Goal: Information Seeking & Learning: Learn about a topic

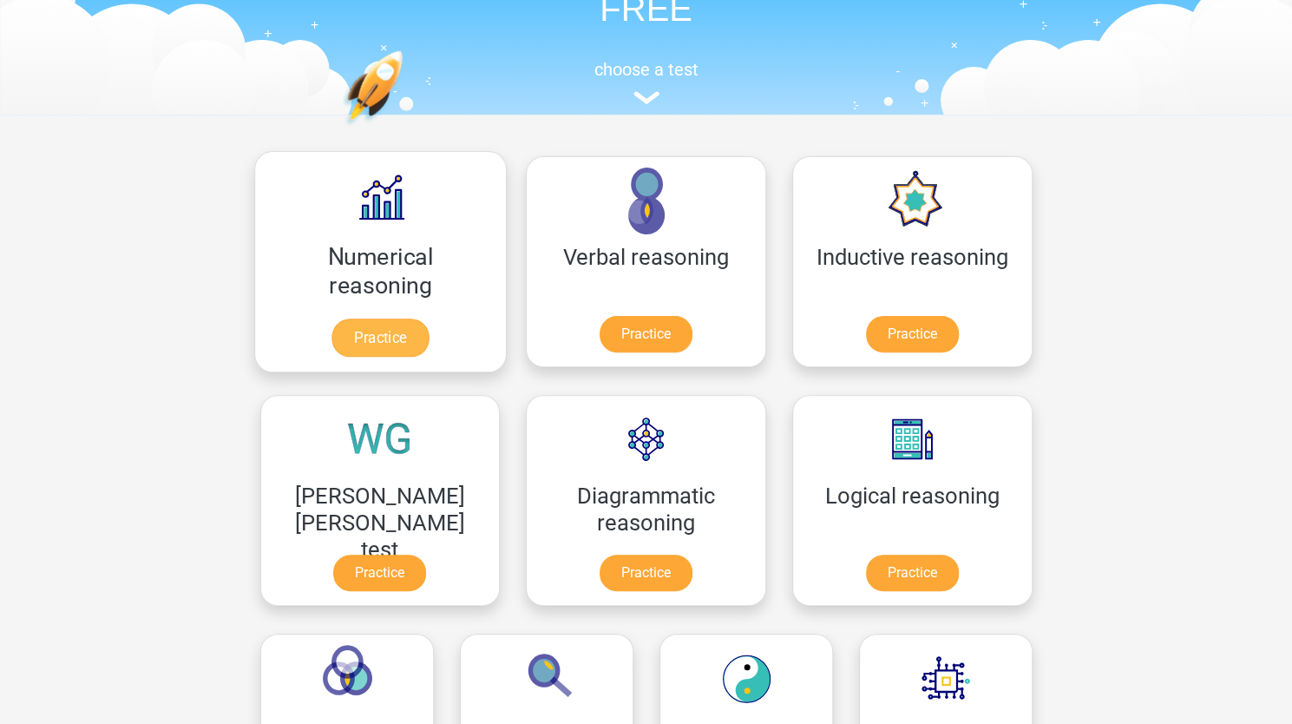
scroll to position [135, 0]
click at [371, 318] on link "Practice" at bounding box center [380, 337] width 97 height 38
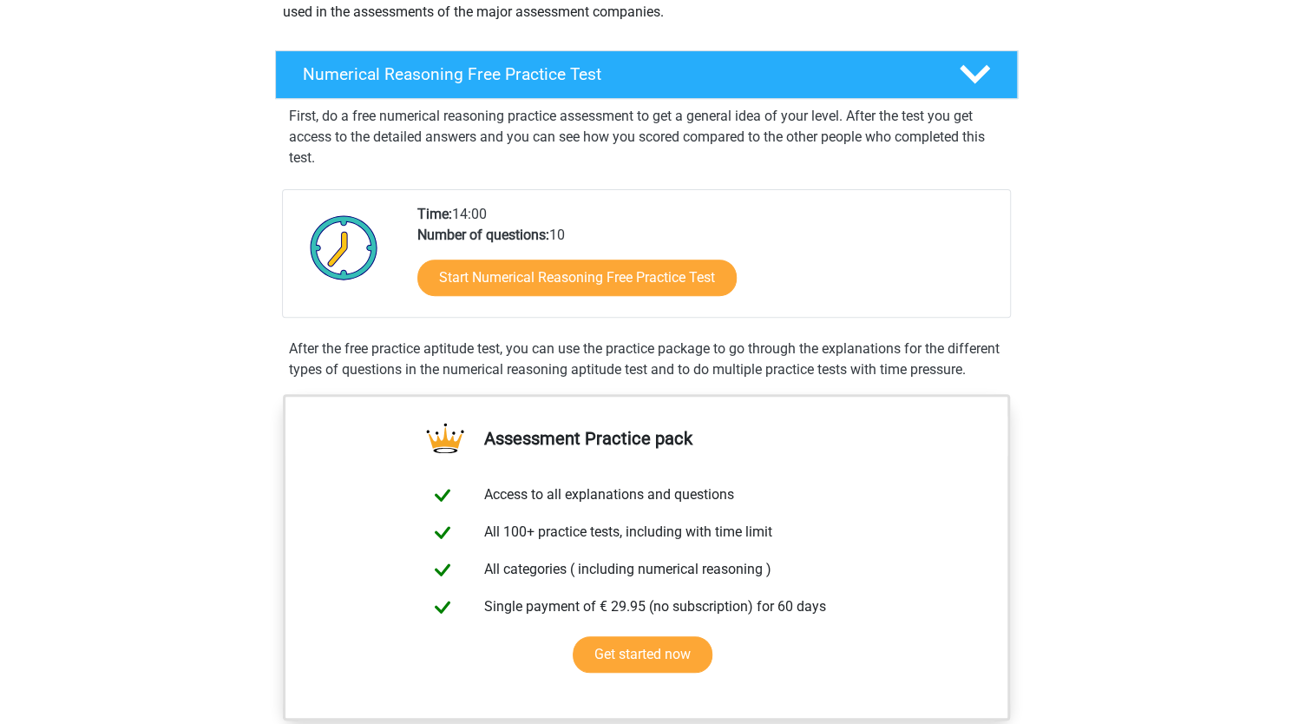
scroll to position [237, 0]
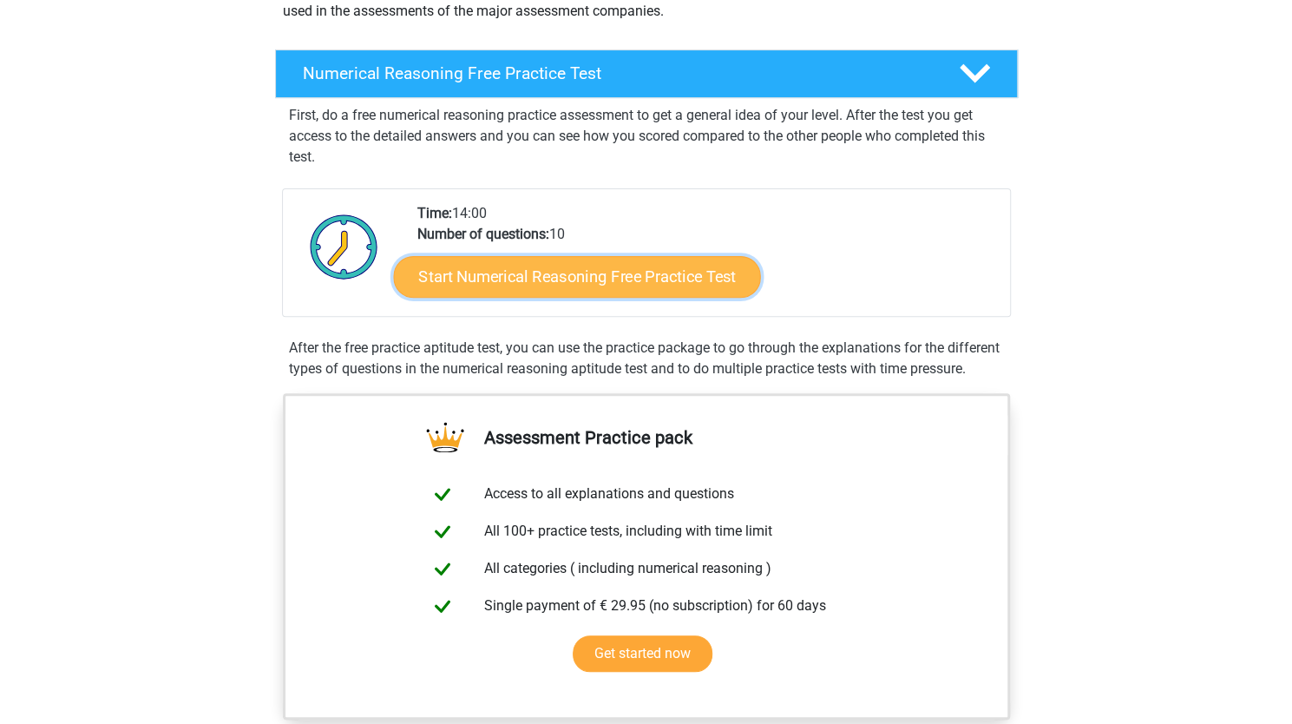
click at [588, 273] on link "Start Numerical Reasoning Free Practice Test" at bounding box center [576, 276] width 367 height 42
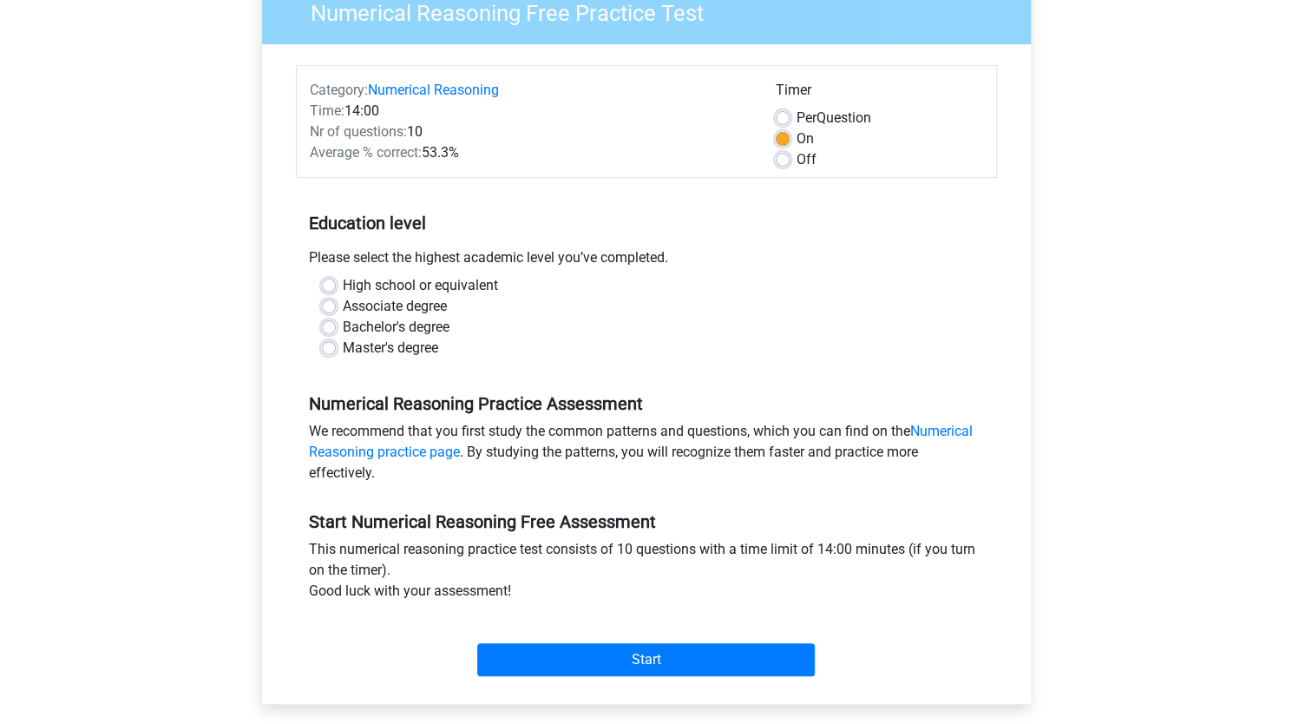
scroll to position [161, 0]
click at [335, 279] on div "High school or equivalent" at bounding box center [646, 284] width 649 height 21
click at [343, 283] on label "High school or equivalent" at bounding box center [420, 284] width 155 height 21
click at [326, 283] on input "High school or equivalent" at bounding box center [329, 282] width 14 height 17
radio input "true"
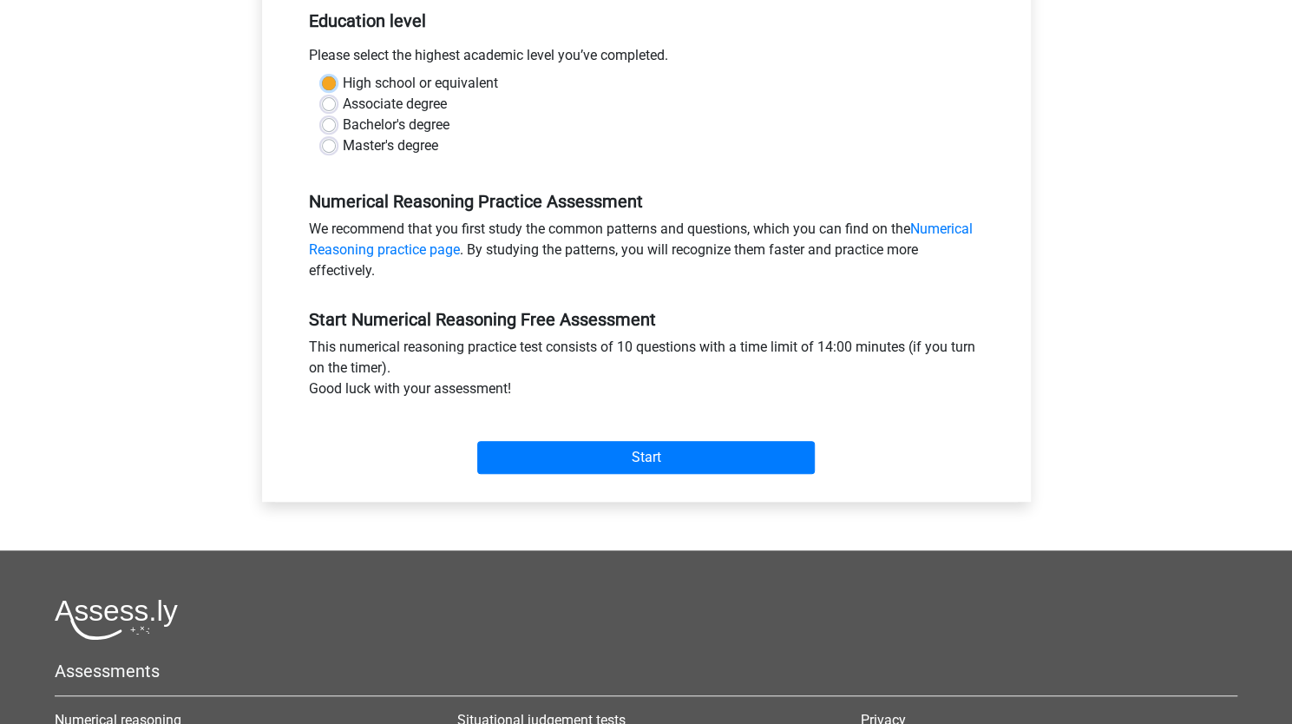
scroll to position [364, 0]
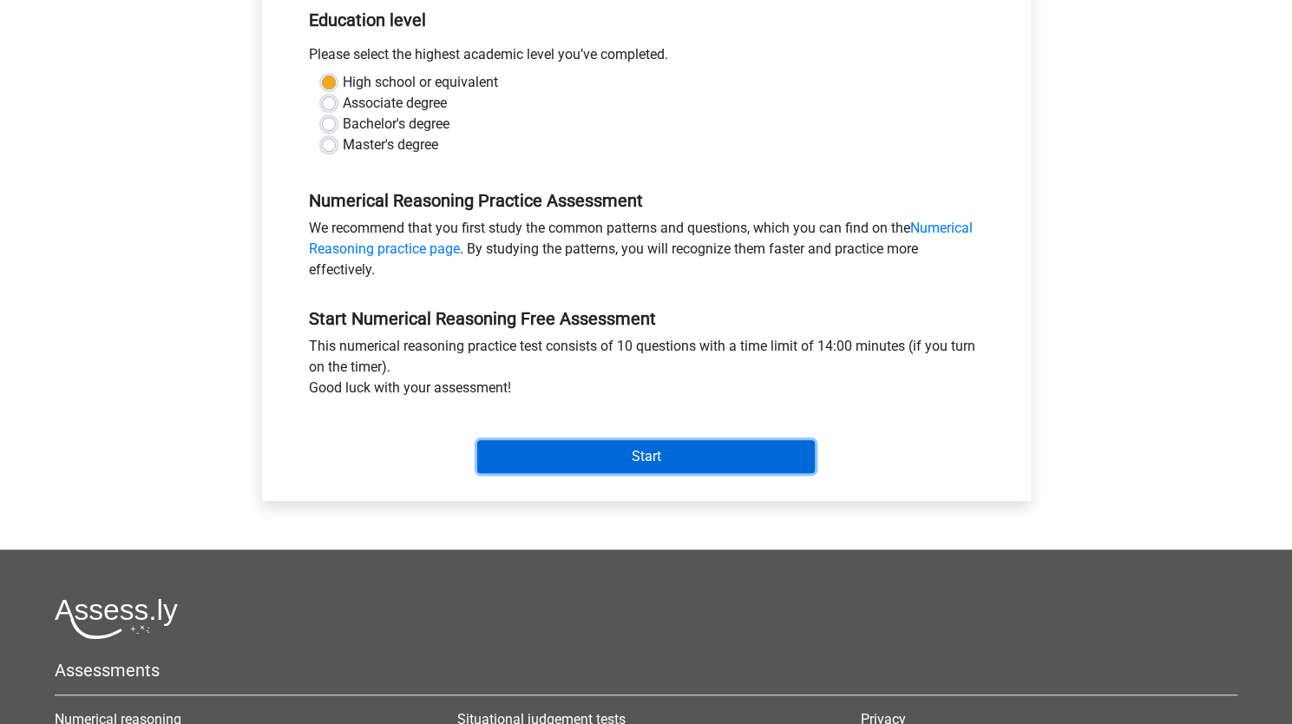
click at [661, 459] on input "Start" at bounding box center [646, 456] width 338 height 33
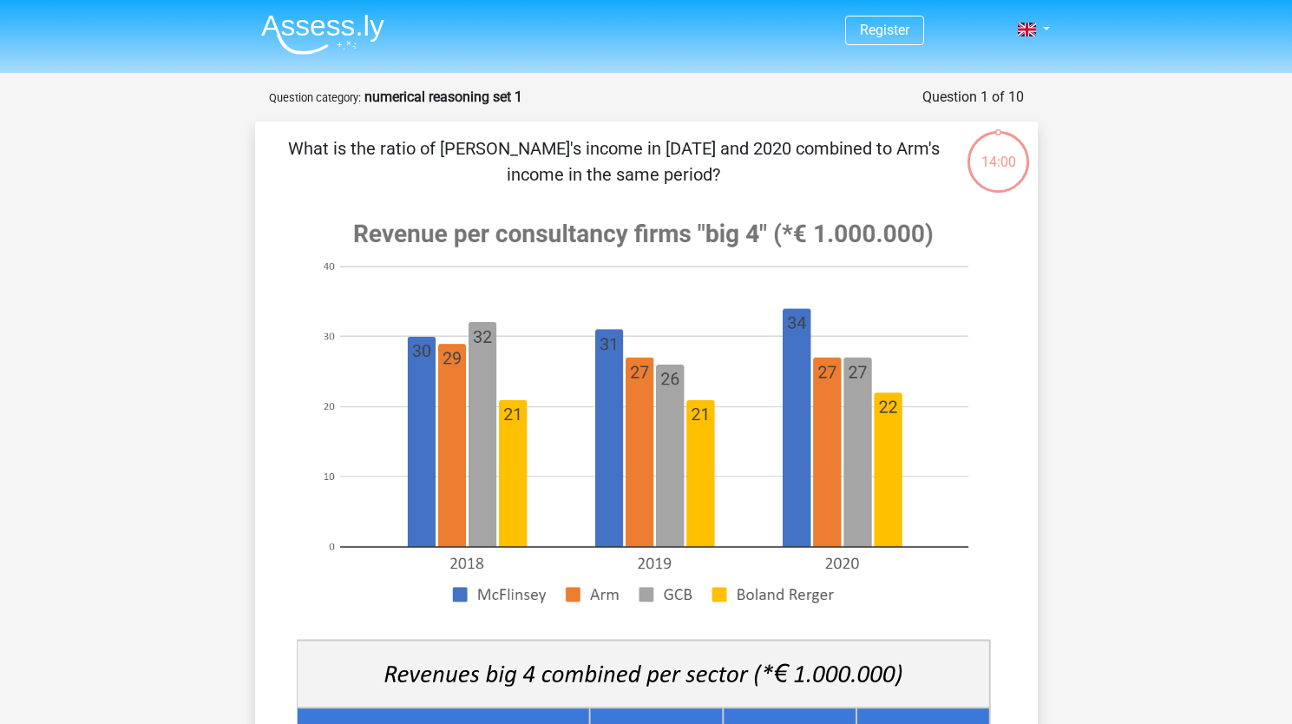
click at [661, 459] on icon at bounding box center [647, 624] width 700 height 847
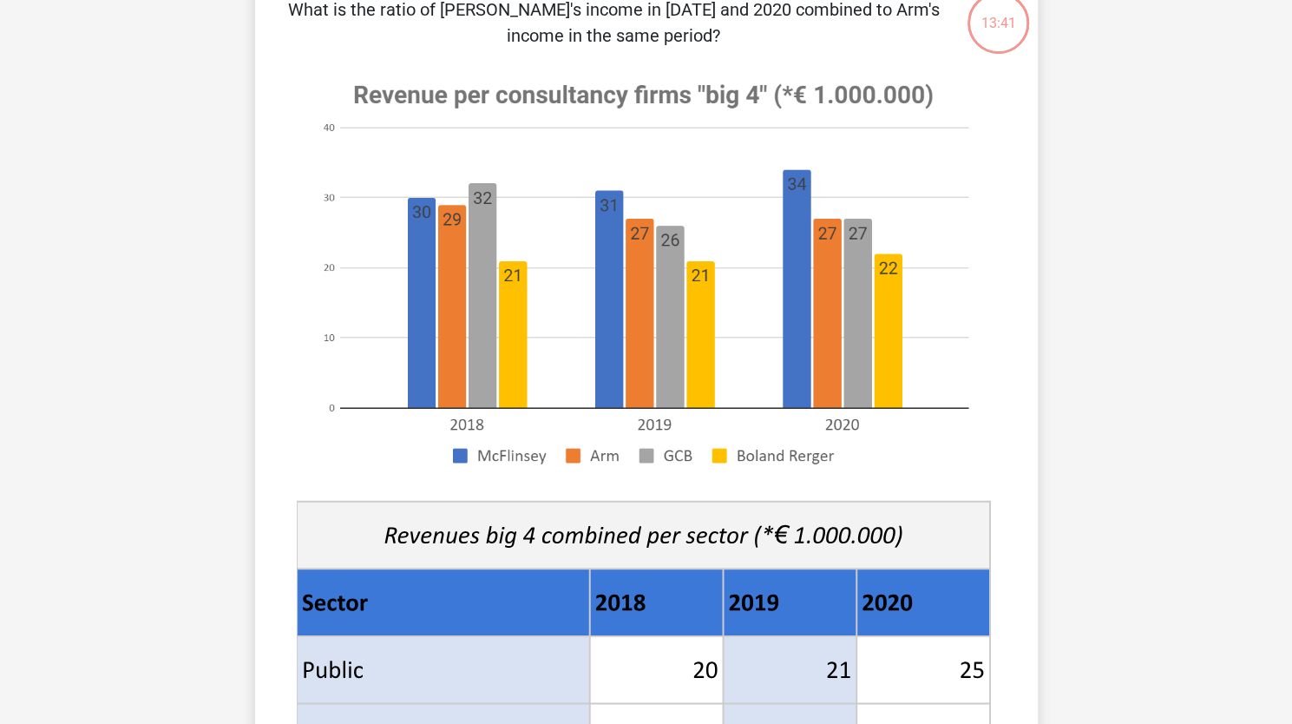
scroll to position [140, 0]
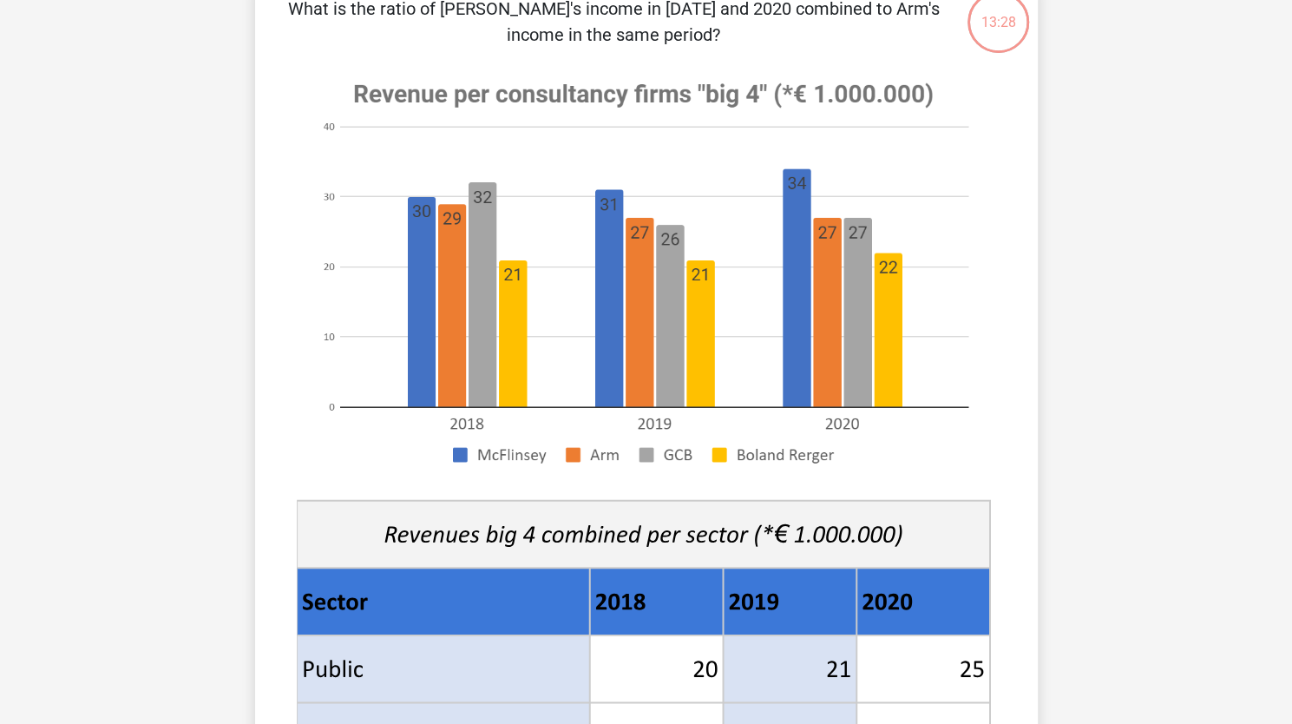
click at [494, 320] on image at bounding box center [643, 273] width 693 height 423
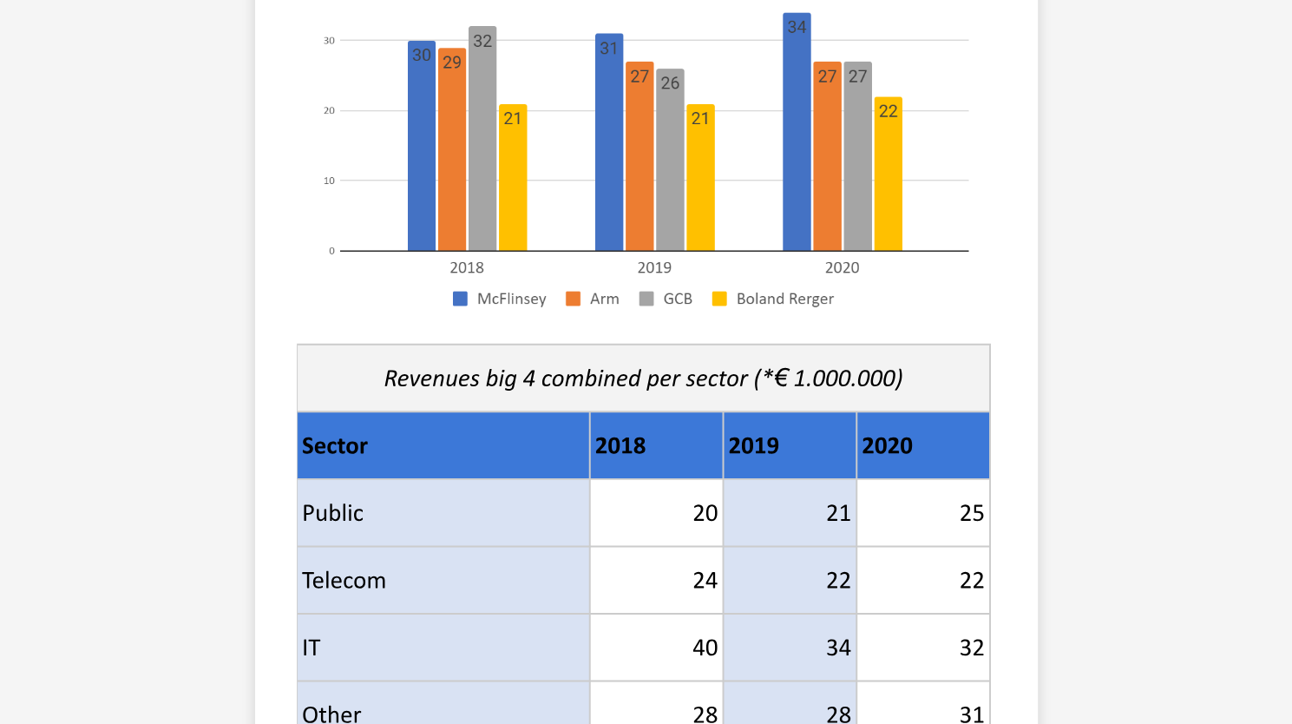
click at [494, 320] on image at bounding box center [643, 116] width 693 height 423
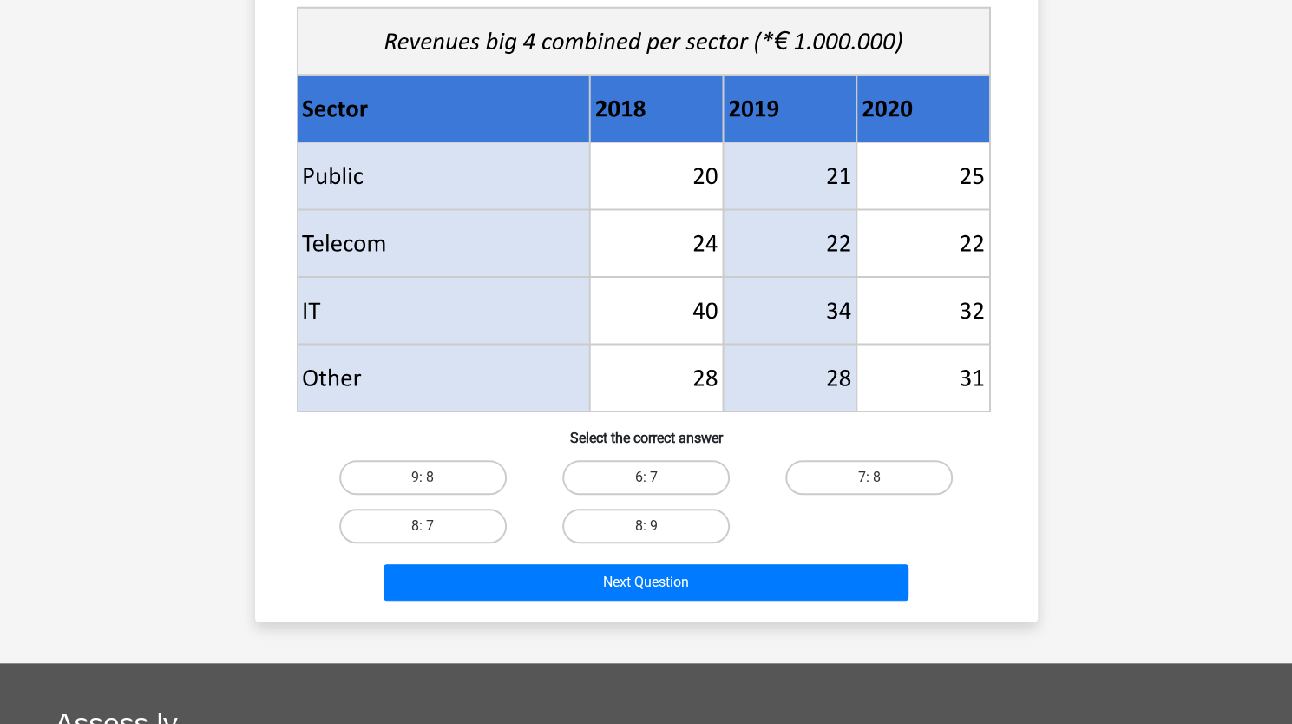
scroll to position [634, 0]
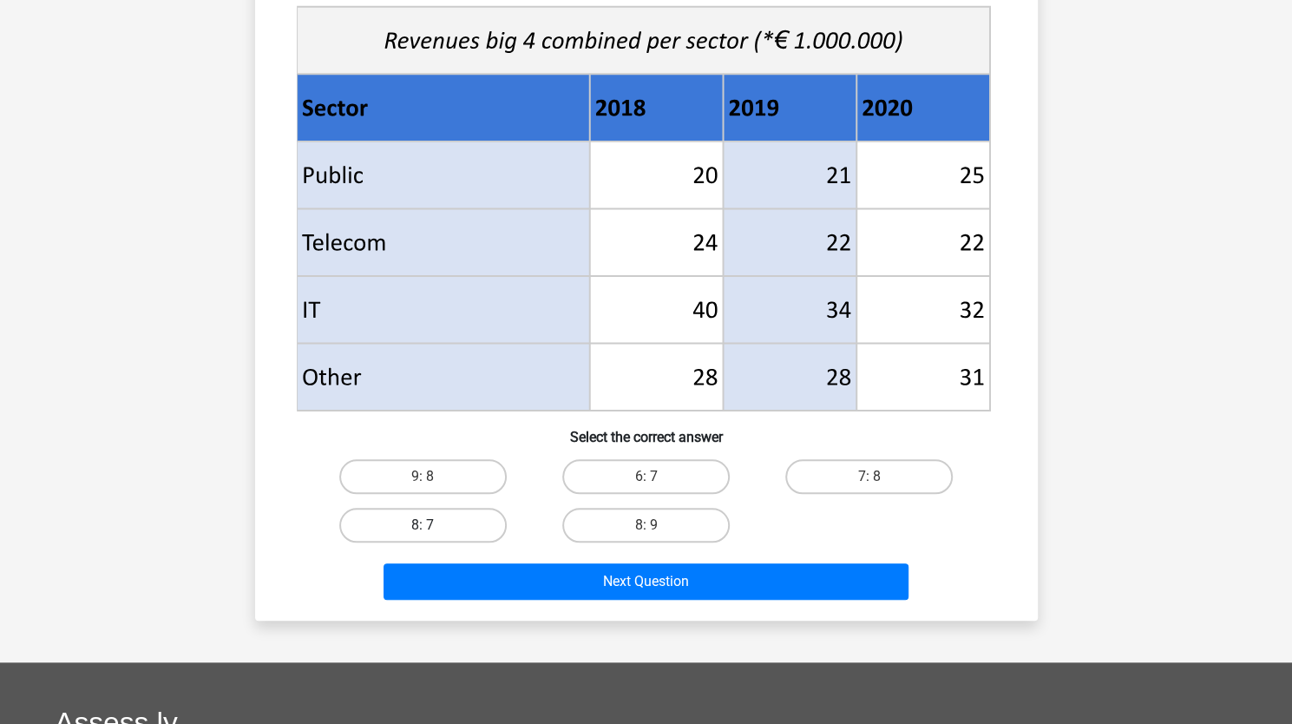
click at [443, 522] on label "8: 7" at bounding box center [423, 525] width 168 height 35
click at [434, 525] on input "8: 7" at bounding box center [428, 530] width 11 height 11
radio input "true"
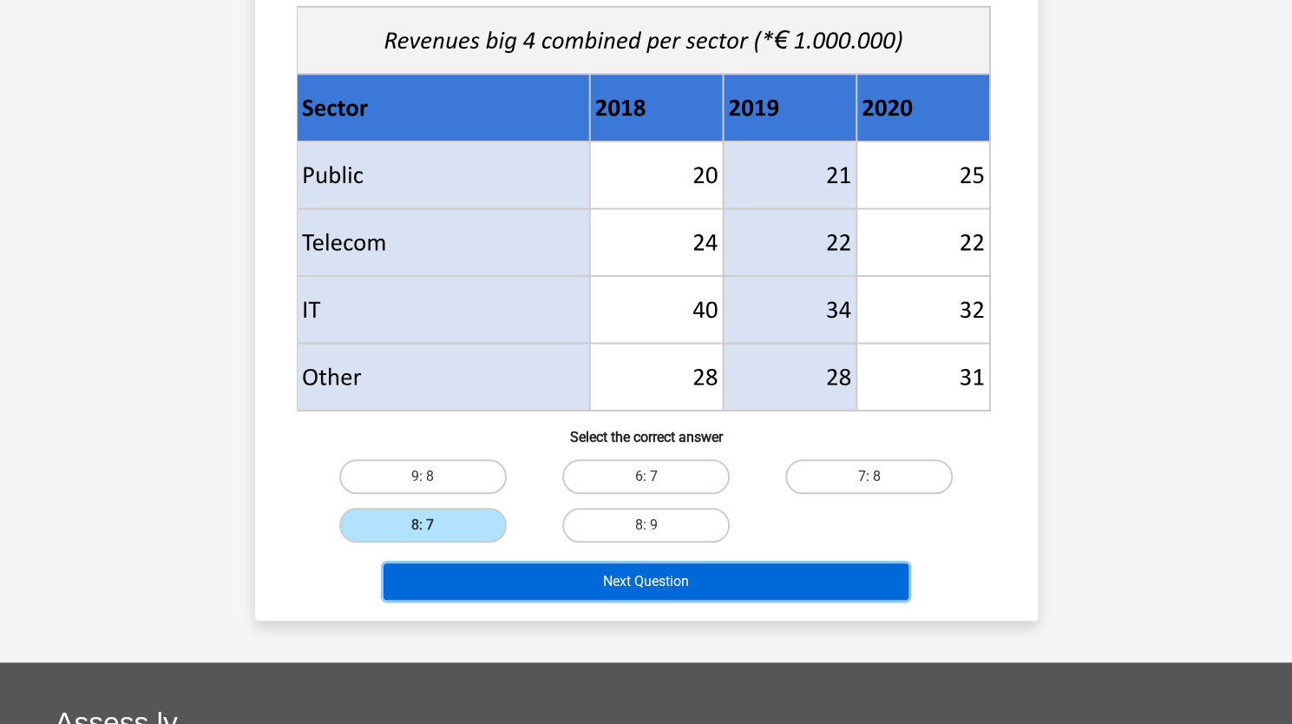
click at [658, 581] on button "Next Question" at bounding box center [646, 581] width 525 height 36
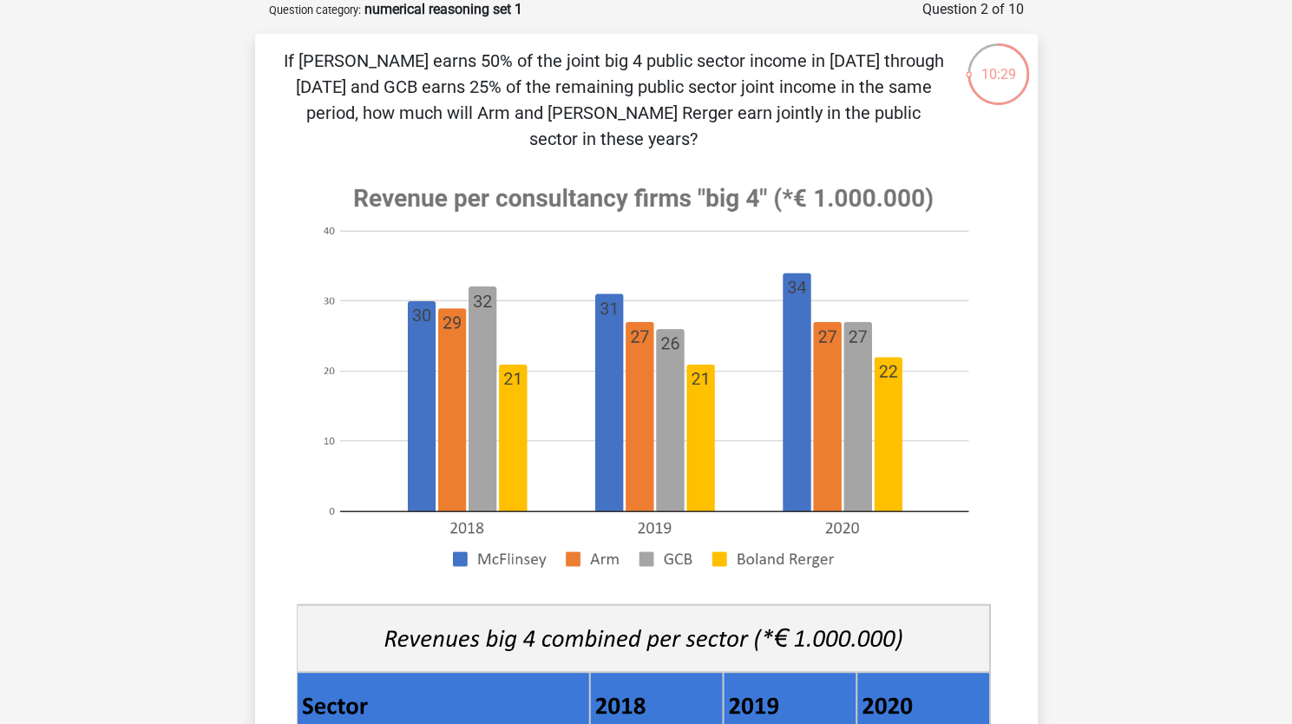
scroll to position [0, 0]
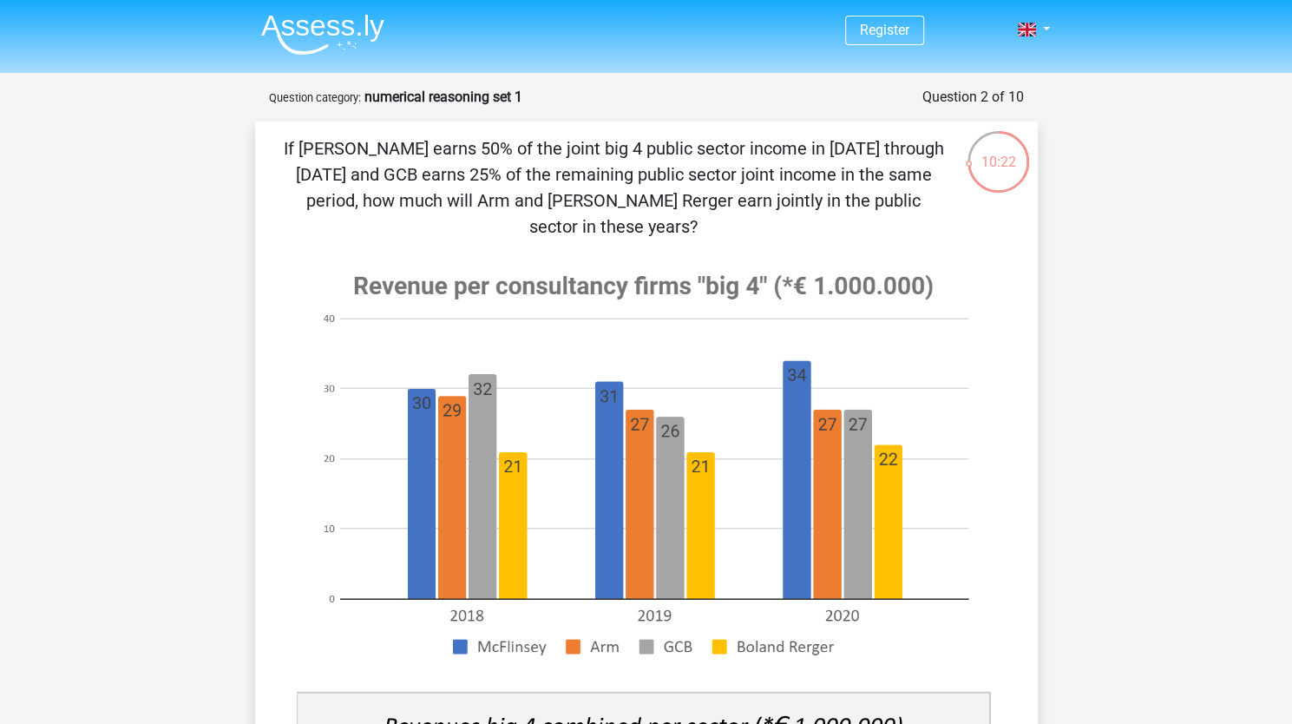
click at [658, 581] on image at bounding box center [643, 464] width 693 height 423
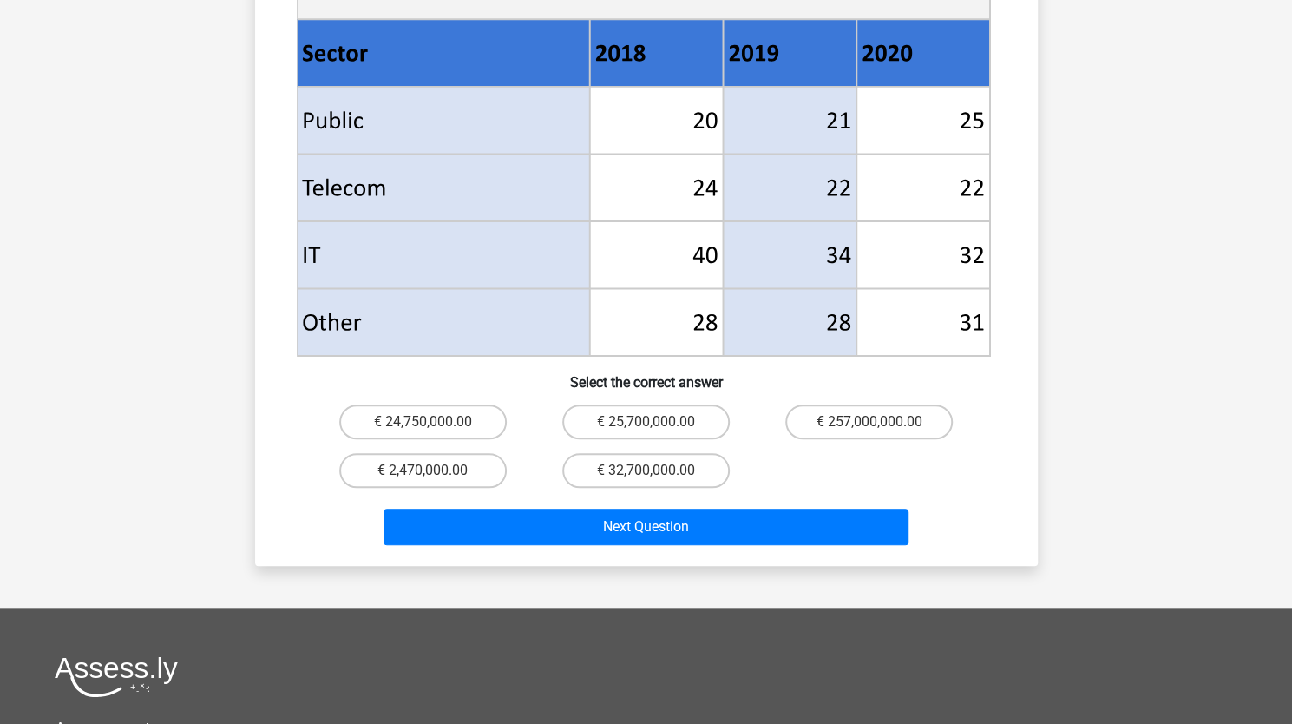
scroll to position [734, 0]
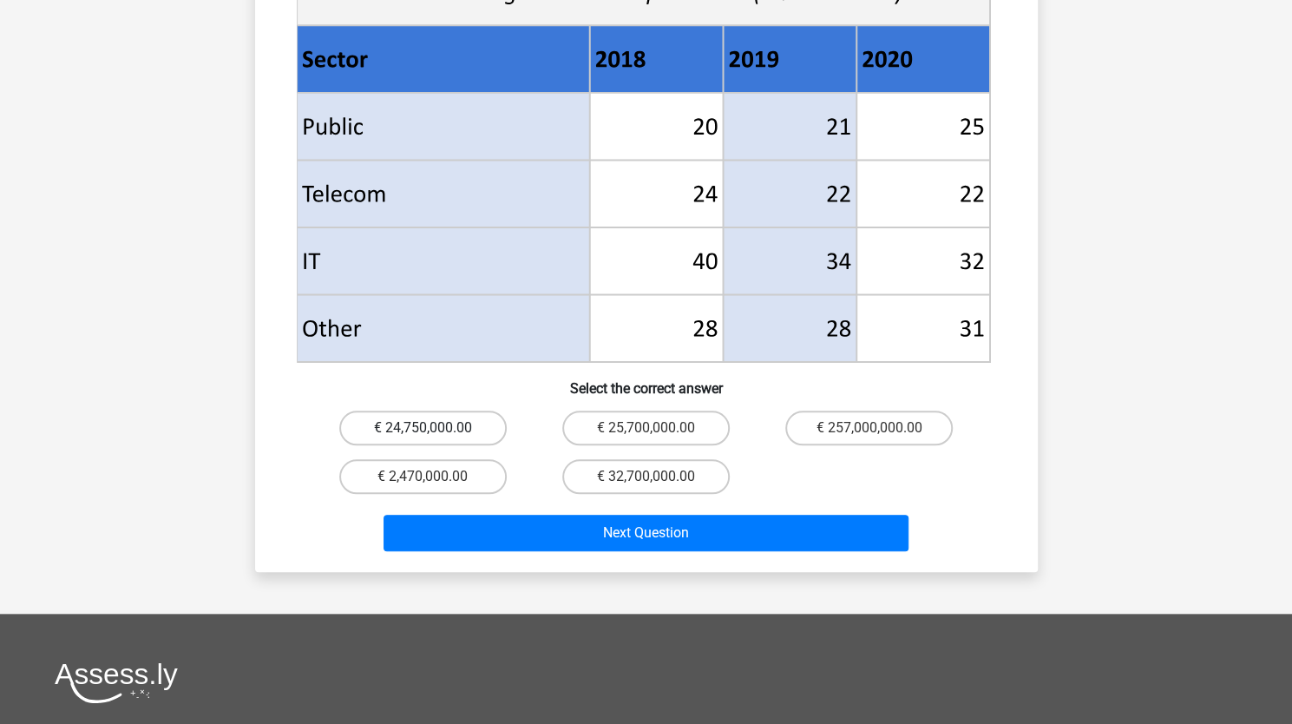
click at [434, 411] on label "€ 24,750,000.00" at bounding box center [423, 428] width 168 height 35
click at [434, 428] on input "€ 24,750,000.00" at bounding box center [428, 433] width 11 height 11
radio input "true"
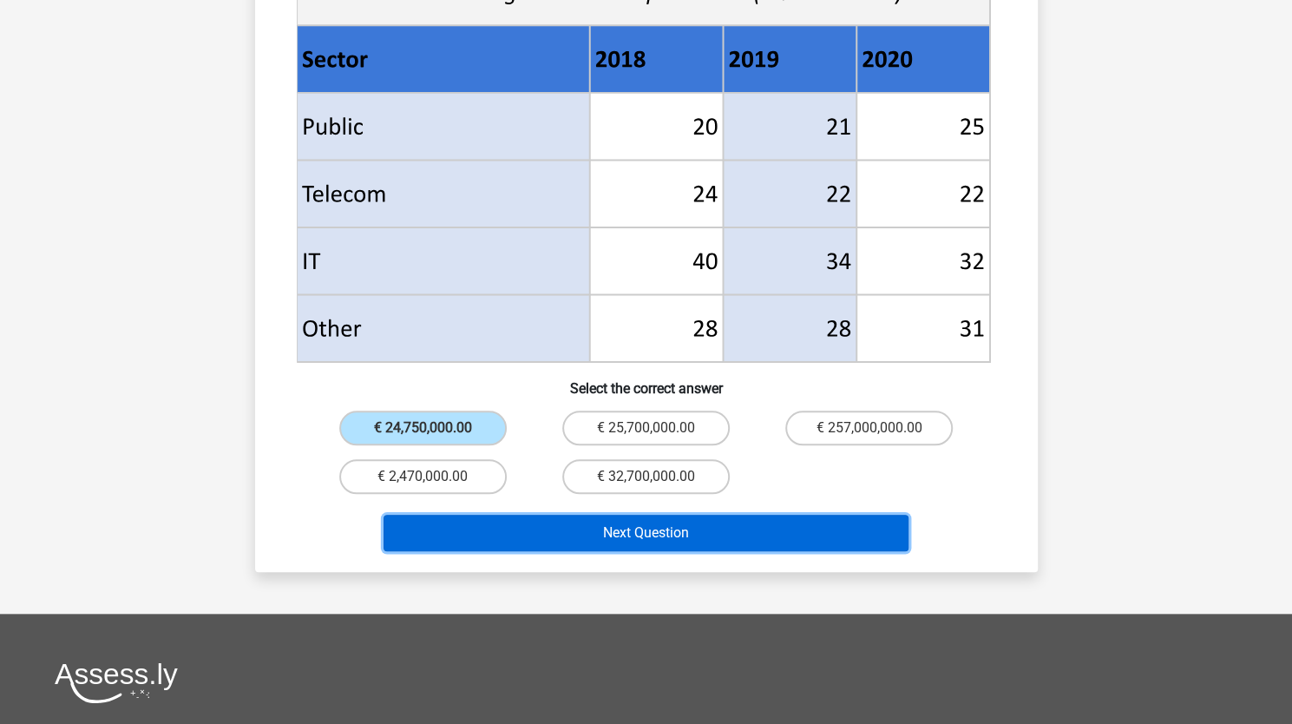
click at [659, 515] on button "Next Question" at bounding box center [646, 533] width 525 height 36
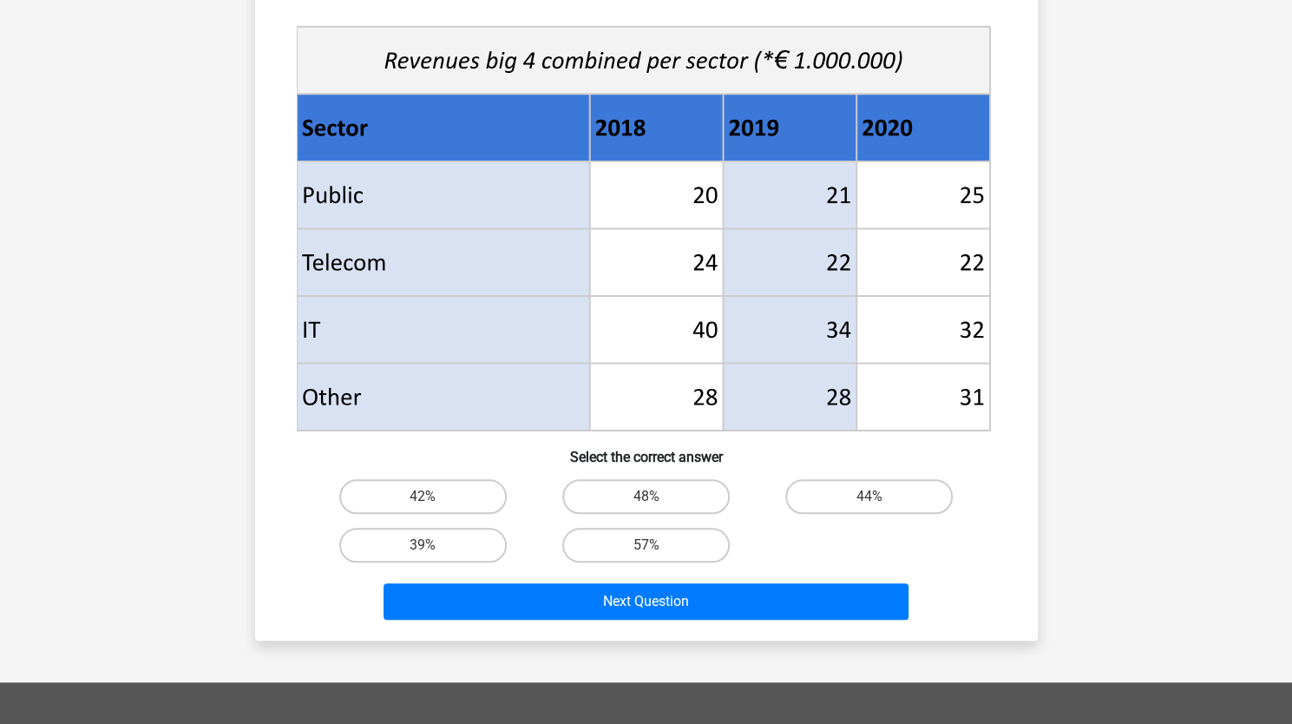
scroll to position [615, 0]
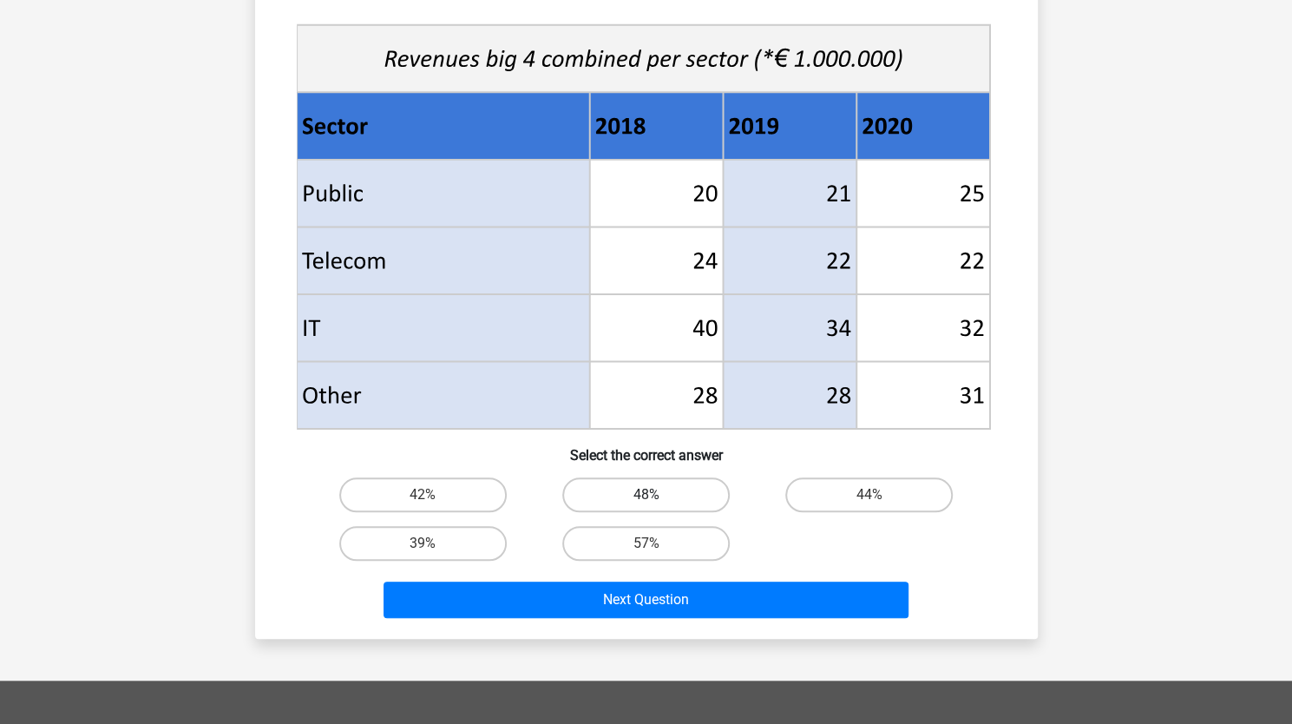
click at [649, 492] on label "48%" at bounding box center [646, 494] width 168 height 35
click at [649, 495] on input "48%" at bounding box center [651, 500] width 11 height 11
radio input "true"
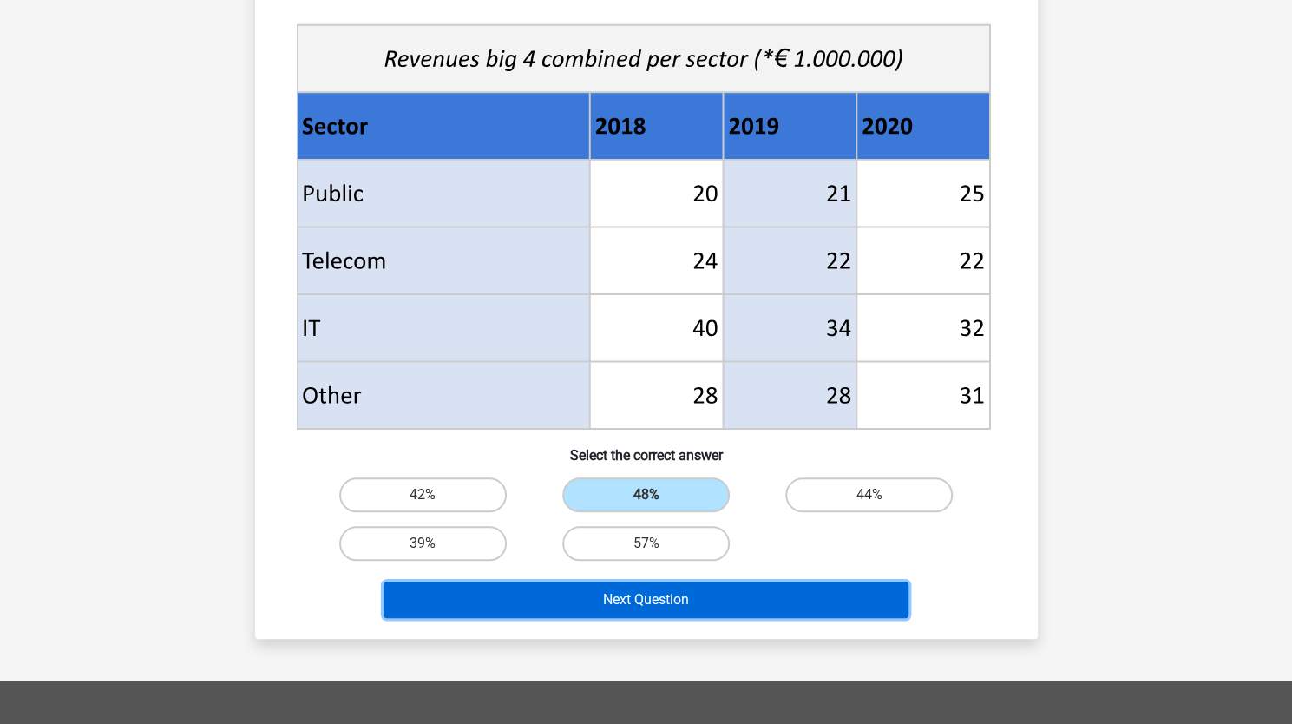
click at [655, 595] on button "Next Question" at bounding box center [646, 600] width 525 height 36
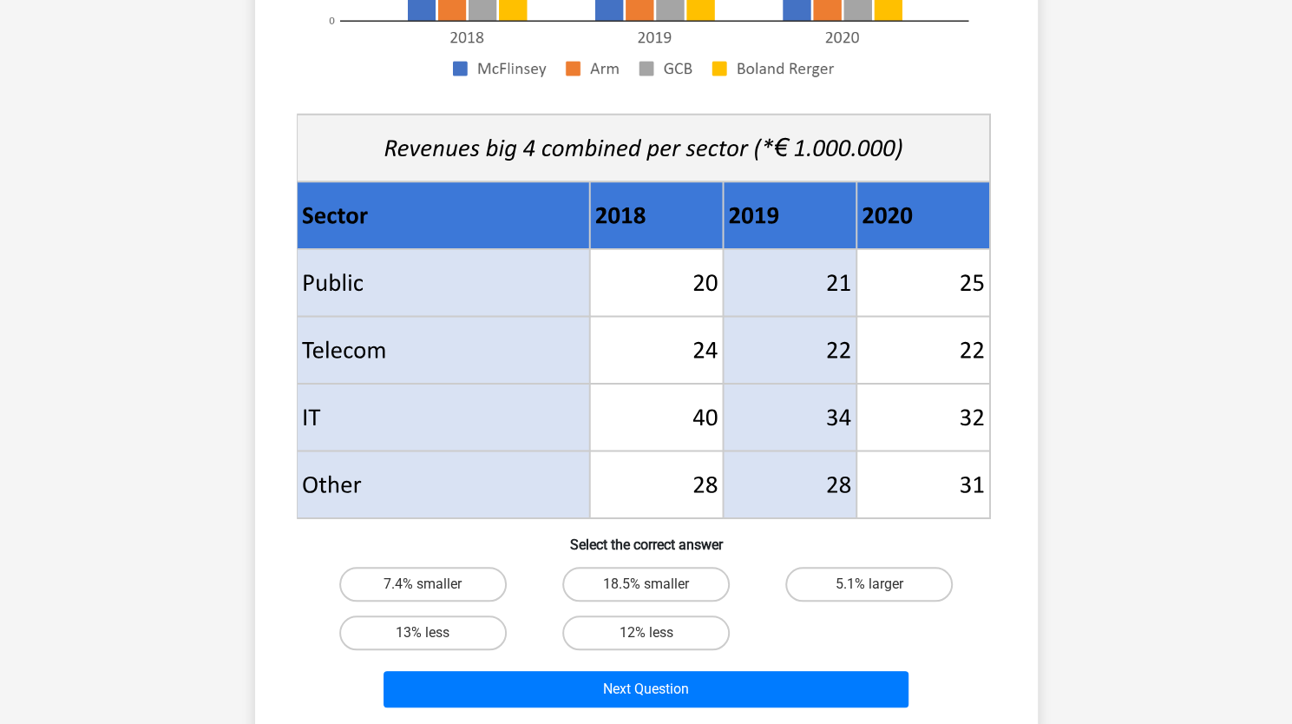
scroll to position [532, 0]
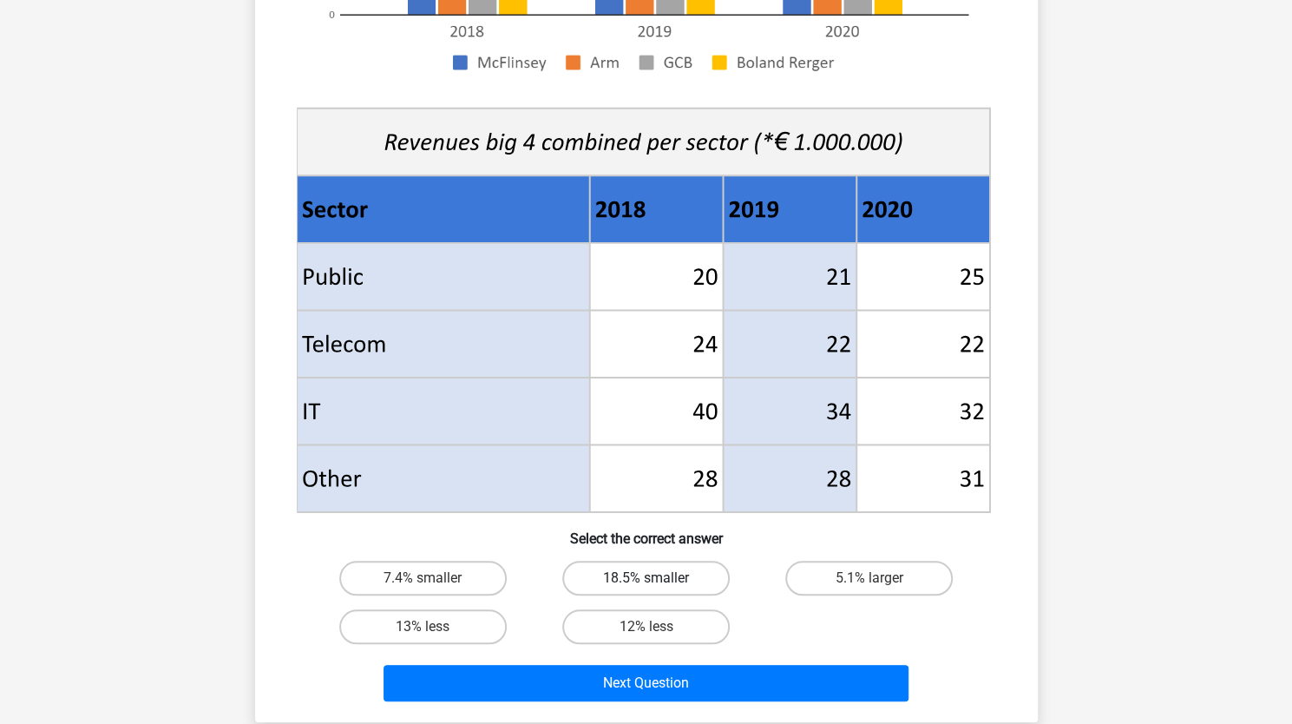
click at [642, 579] on label "18.5% smaller" at bounding box center [646, 578] width 168 height 35
click at [646, 579] on input "18.5% smaller" at bounding box center [651, 583] width 11 height 11
radio input "true"
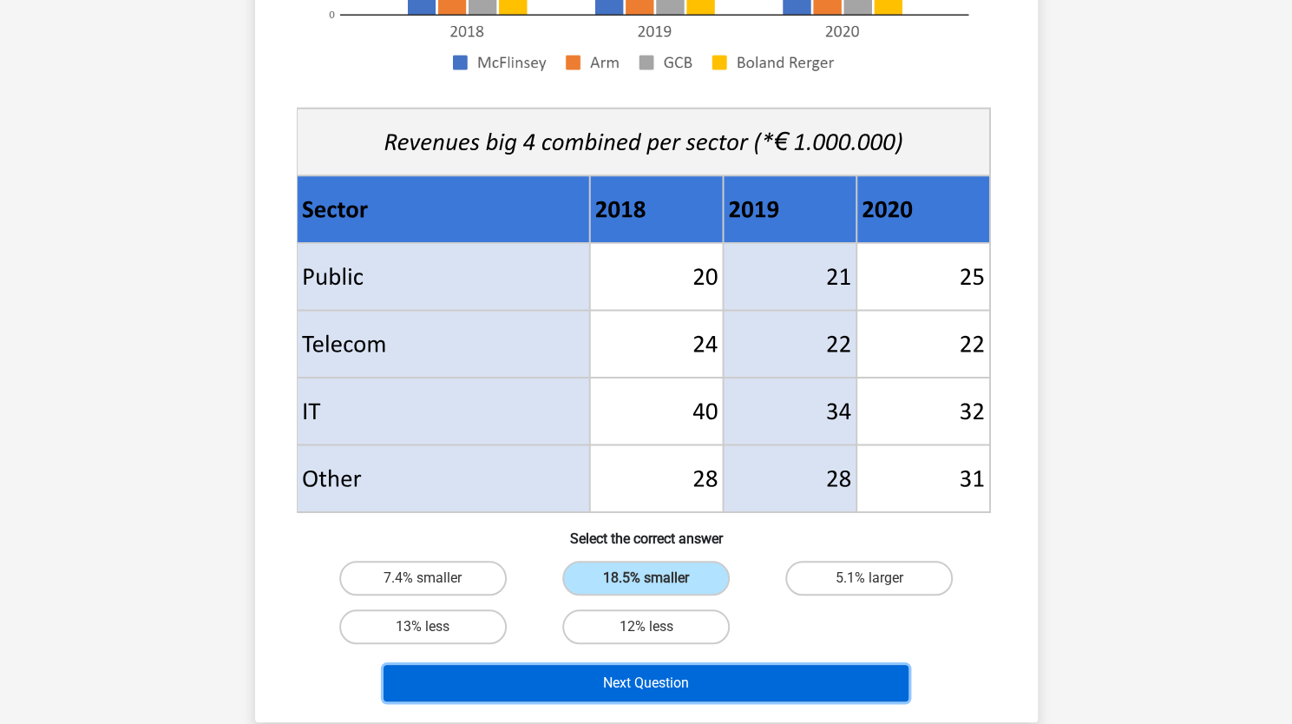
click at [641, 698] on button "Next Question" at bounding box center [646, 683] width 525 height 36
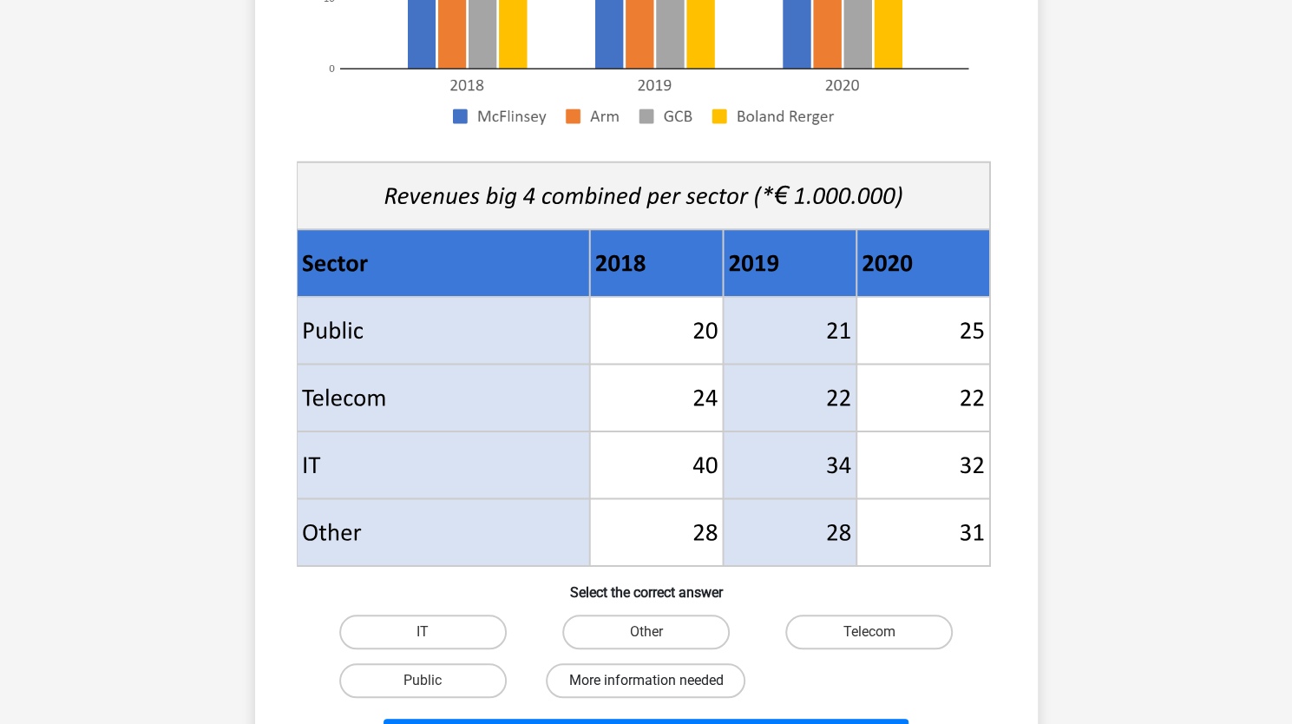
scroll to position [483, 0]
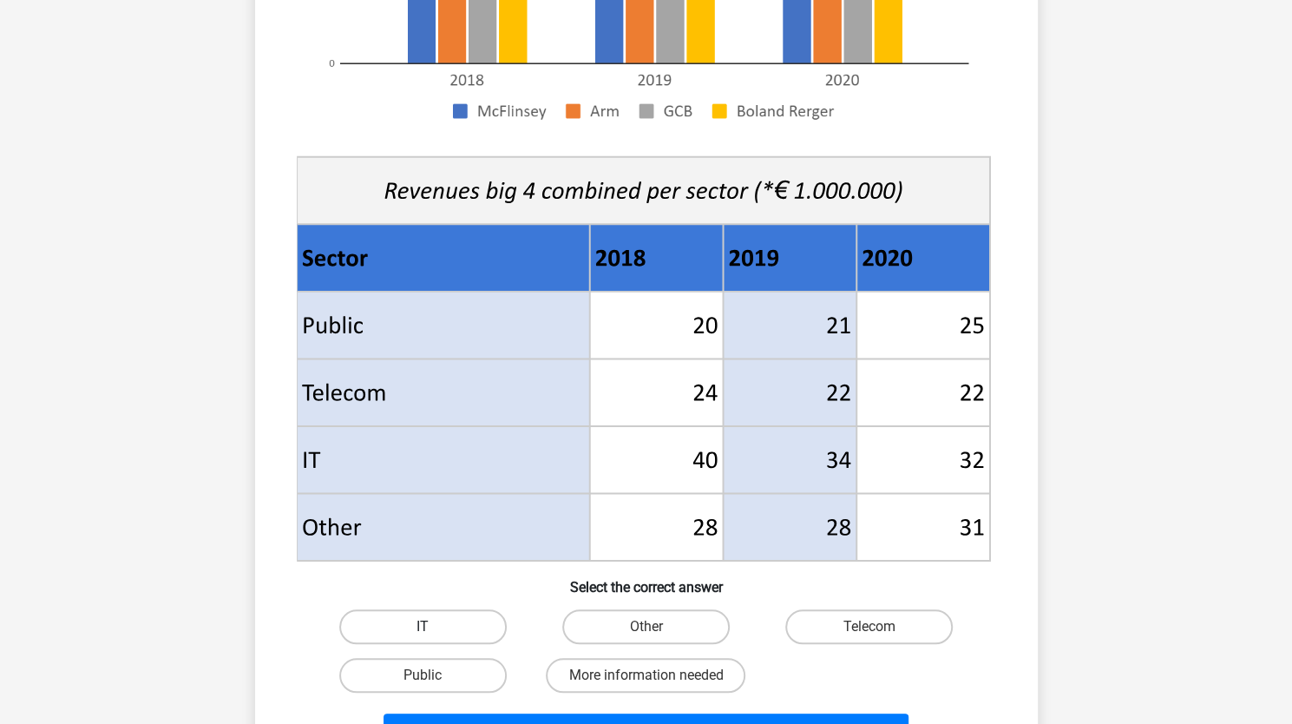
click at [444, 633] on label "IT" at bounding box center [423, 626] width 168 height 35
click at [434, 633] on input "IT" at bounding box center [428, 632] width 11 height 11
radio input "true"
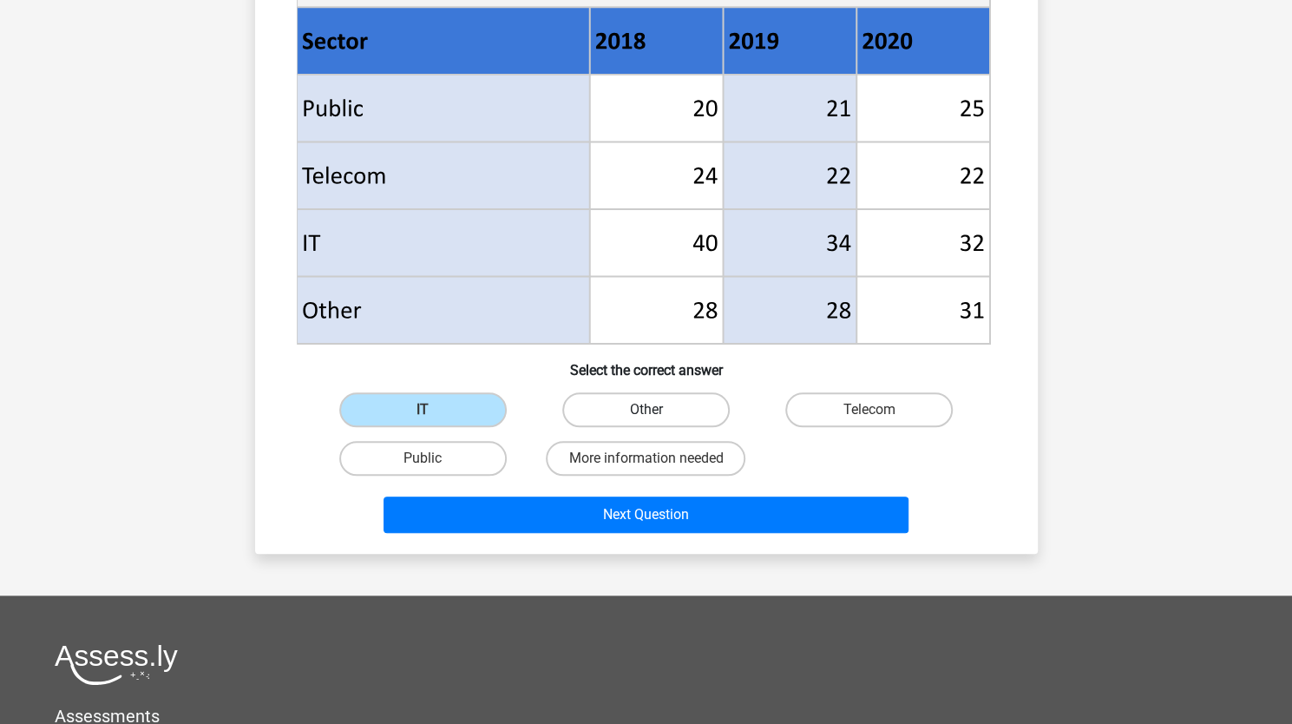
scroll to position [760, 0]
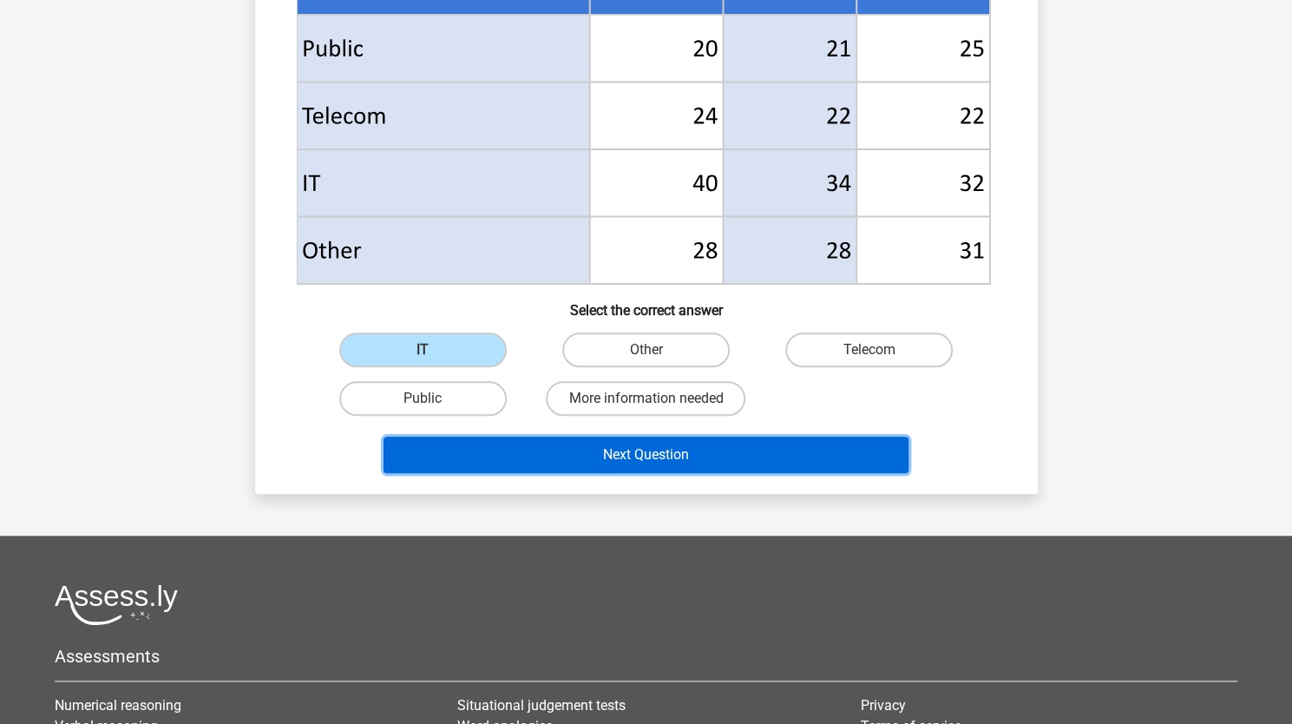
click at [667, 459] on button "Next Question" at bounding box center [646, 455] width 525 height 36
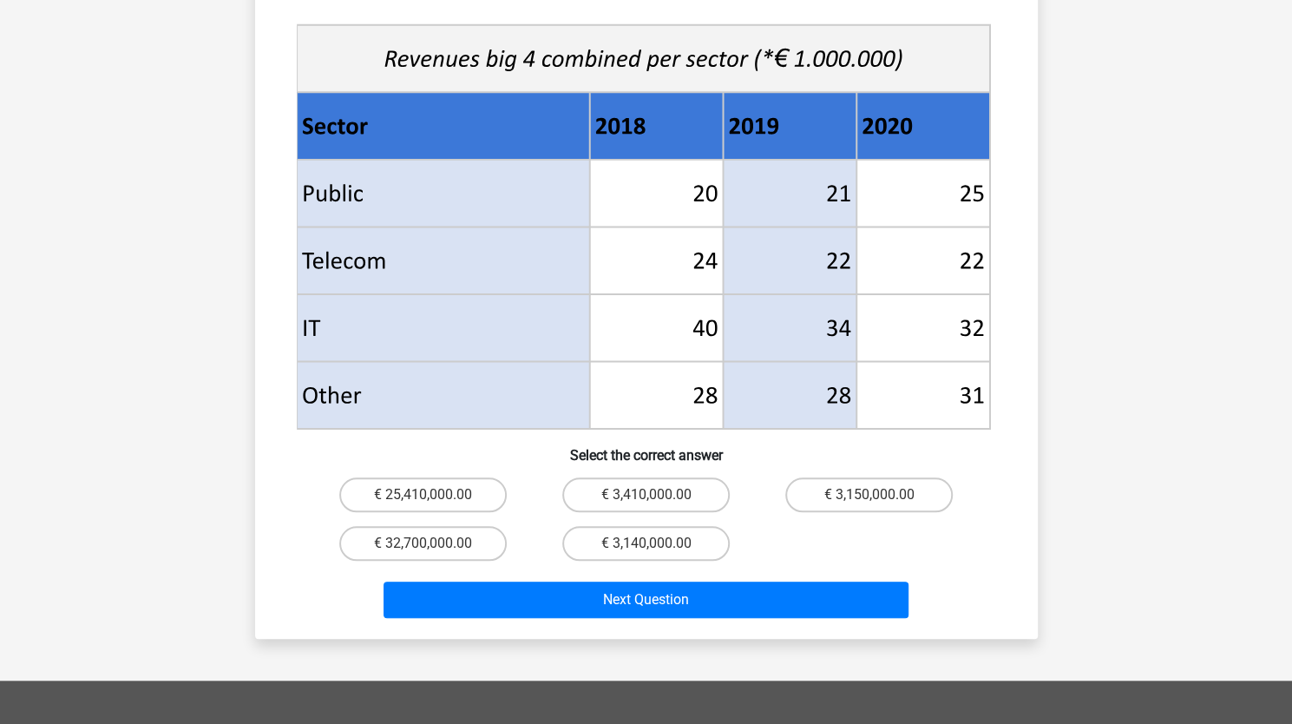
scroll to position [642, 0]
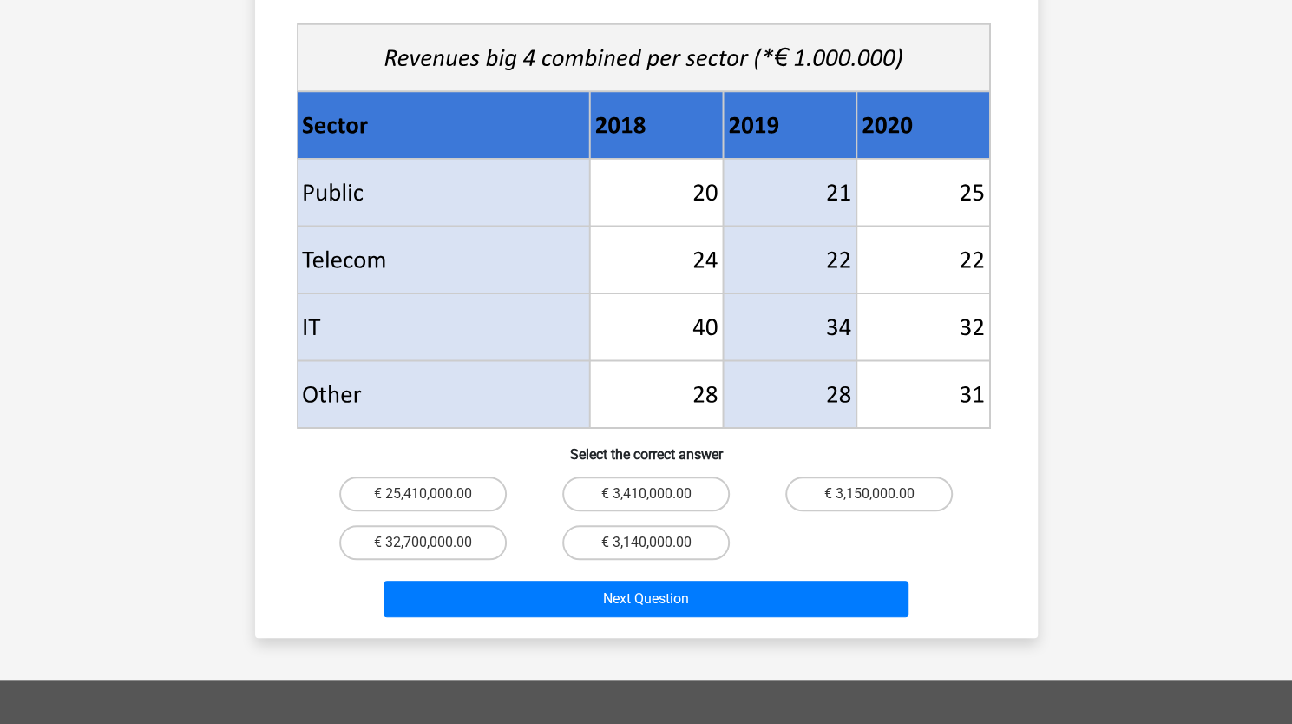
click at [646, 542] on input "€ 3,140,000.00" at bounding box center [651, 547] width 11 height 11
radio input "true"
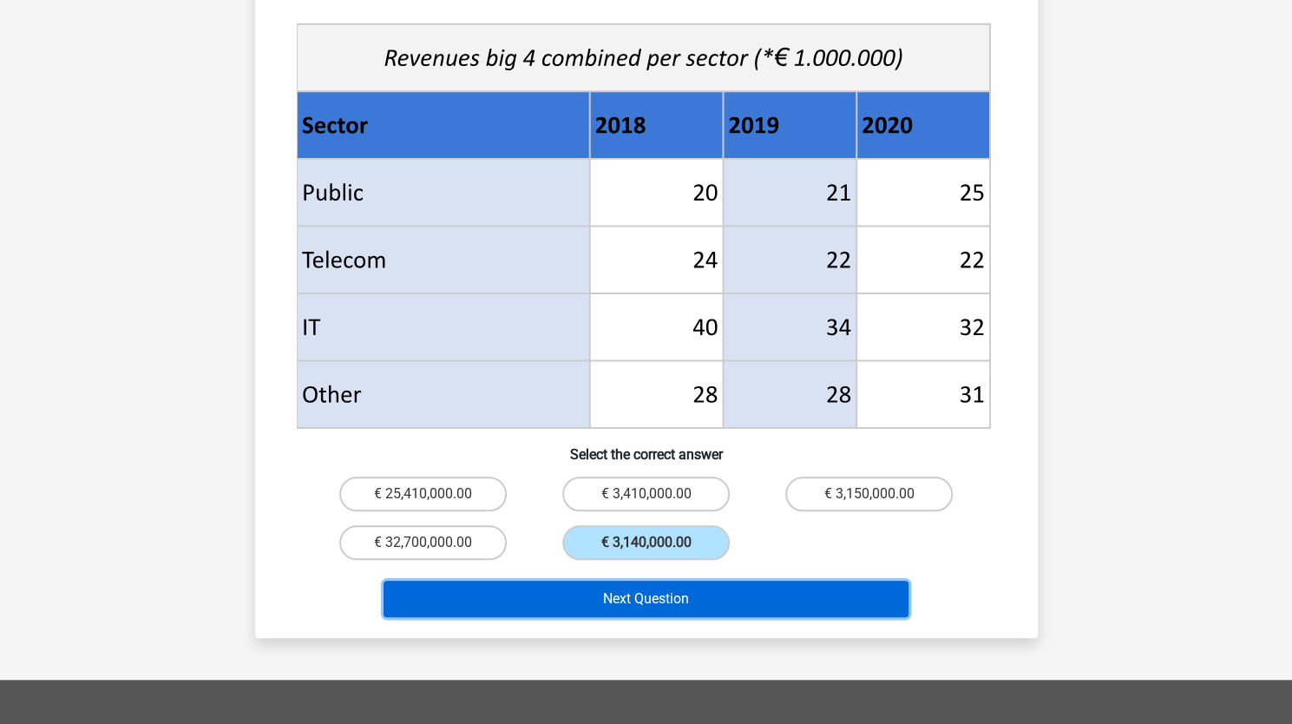
click at [645, 581] on button "Next Question" at bounding box center [646, 599] width 525 height 36
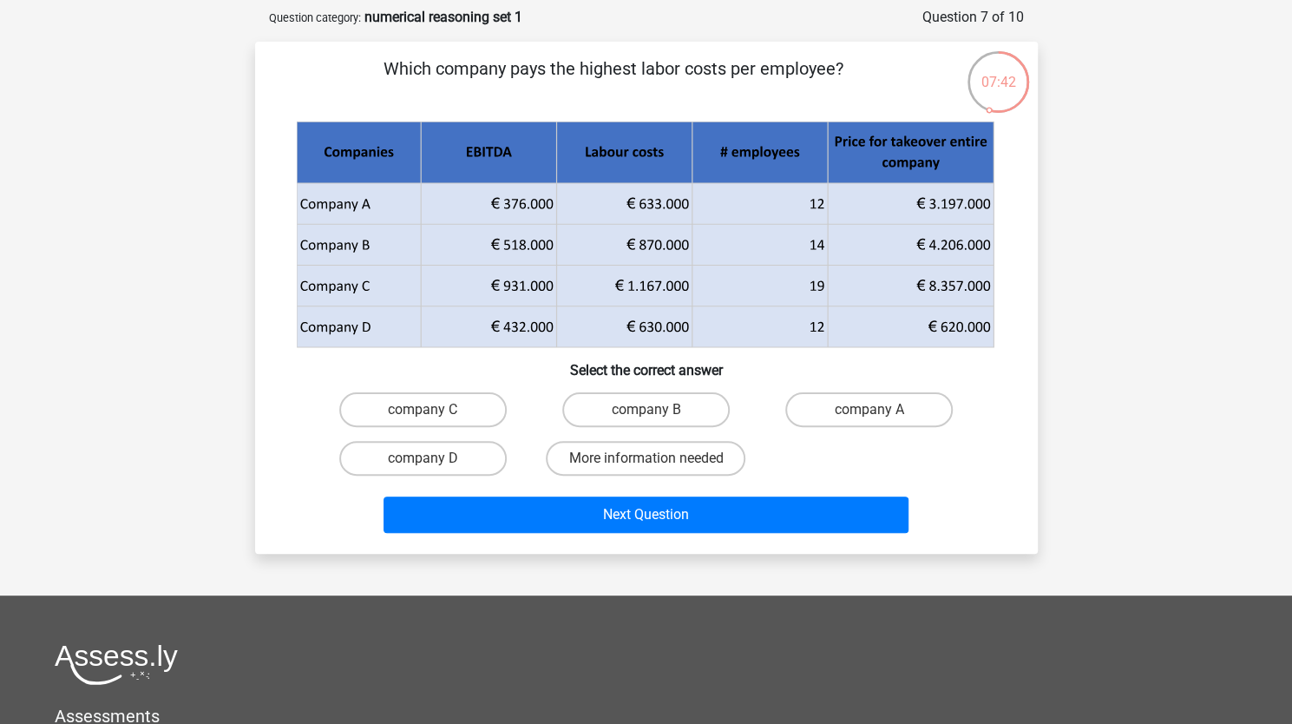
scroll to position [82, 0]
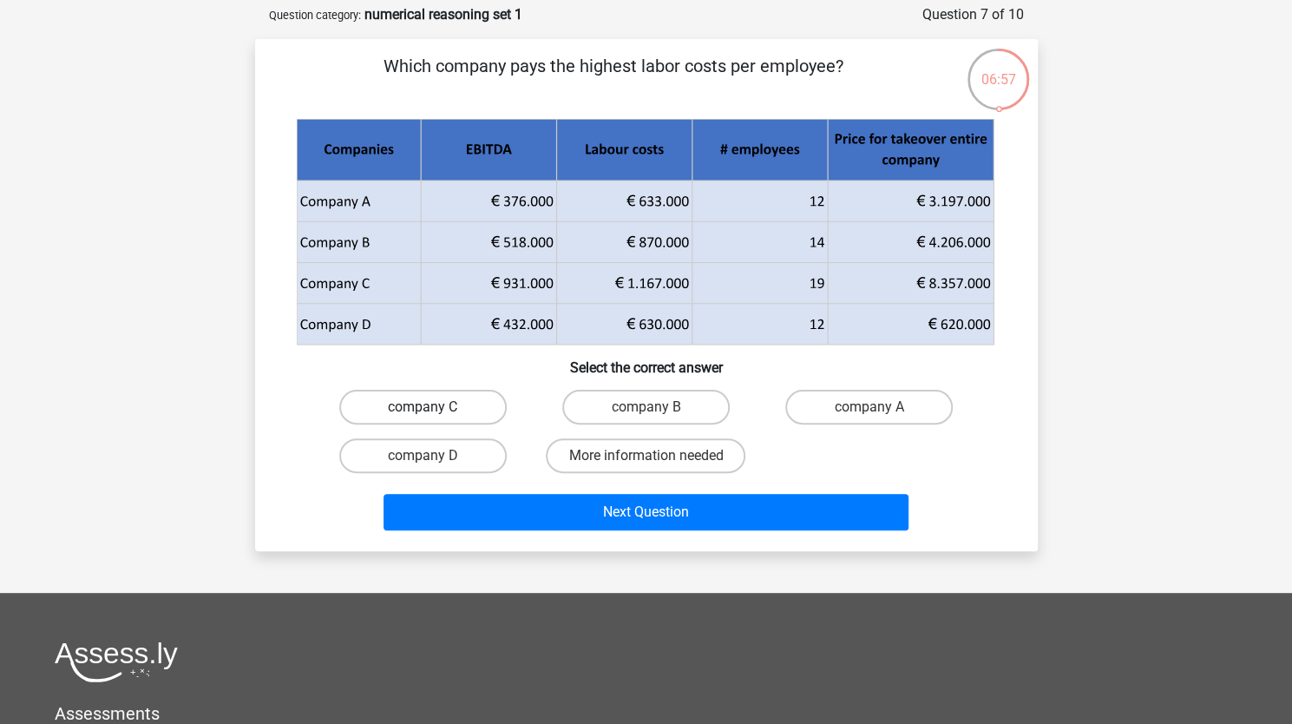
click at [450, 411] on label "company C" at bounding box center [423, 407] width 168 height 35
click at [434, 411] on input "company C" at bounding box center [428, 412] width 11 height 11
radio input "true"
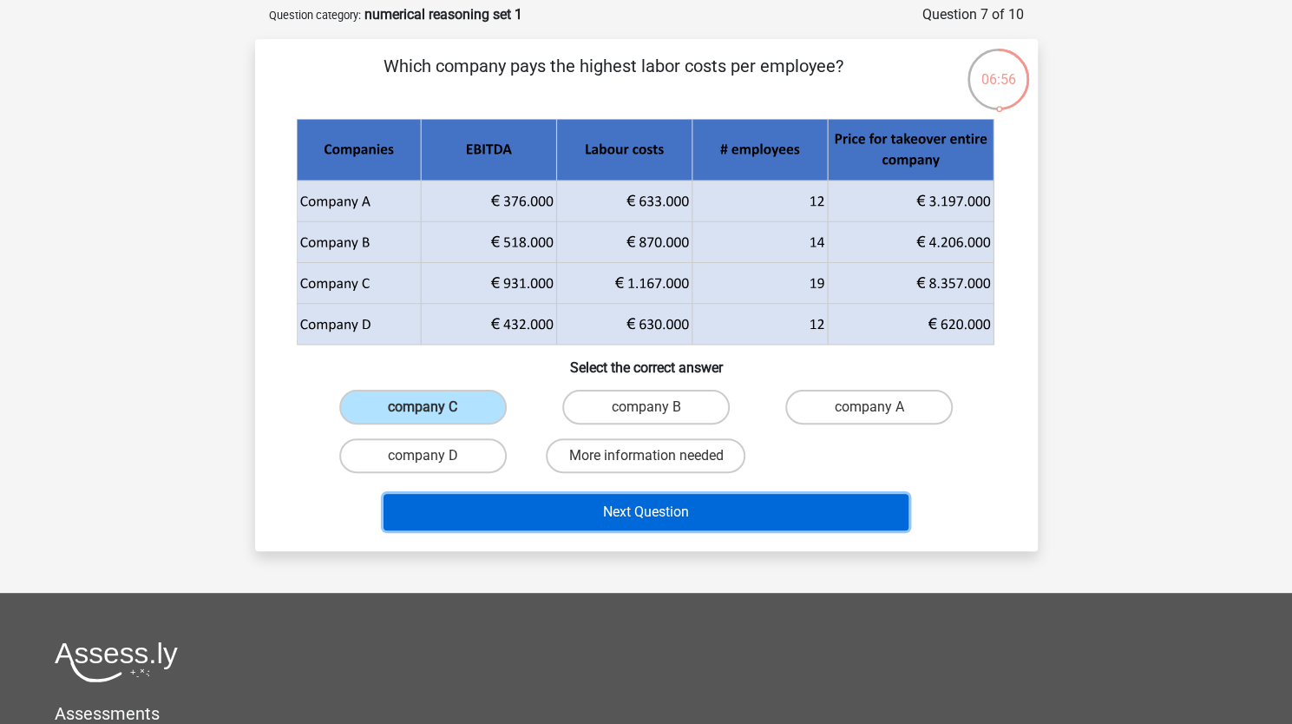
click at [621, 508] on button "Next Question" at bounding box center [646, 512] width 525 height 36
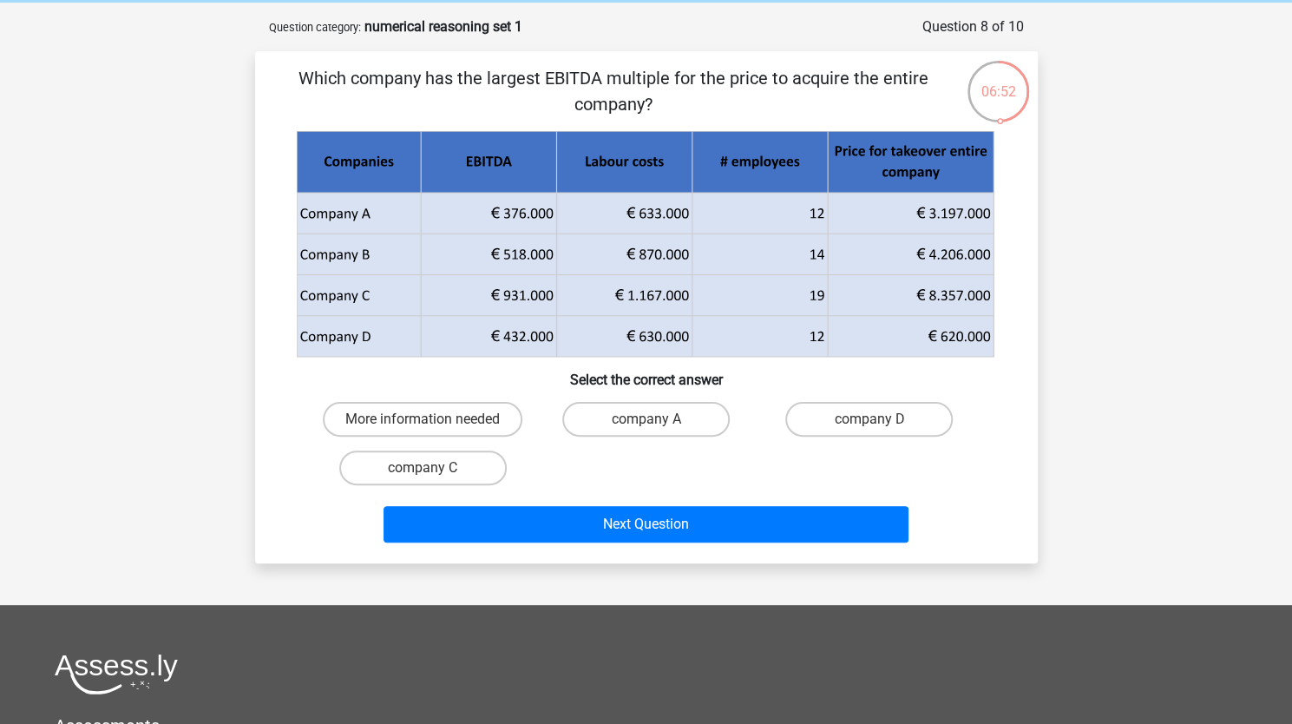
scroll to position [71, 0]
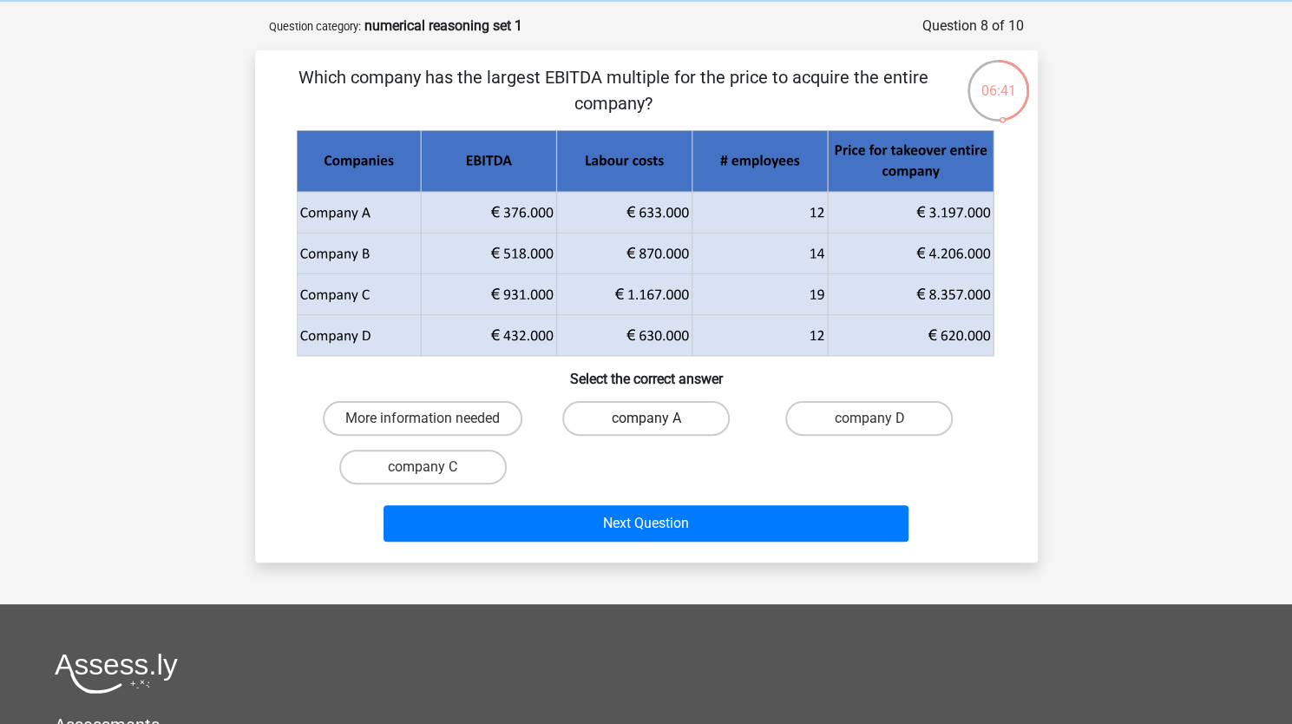
click at [640, 412] on label "company A" at bounding box center [646, 418] width 168 height 35
click at [646, 418] on input "company A" at bounding box center [651, 423] width 11 height 11
radio input "true"
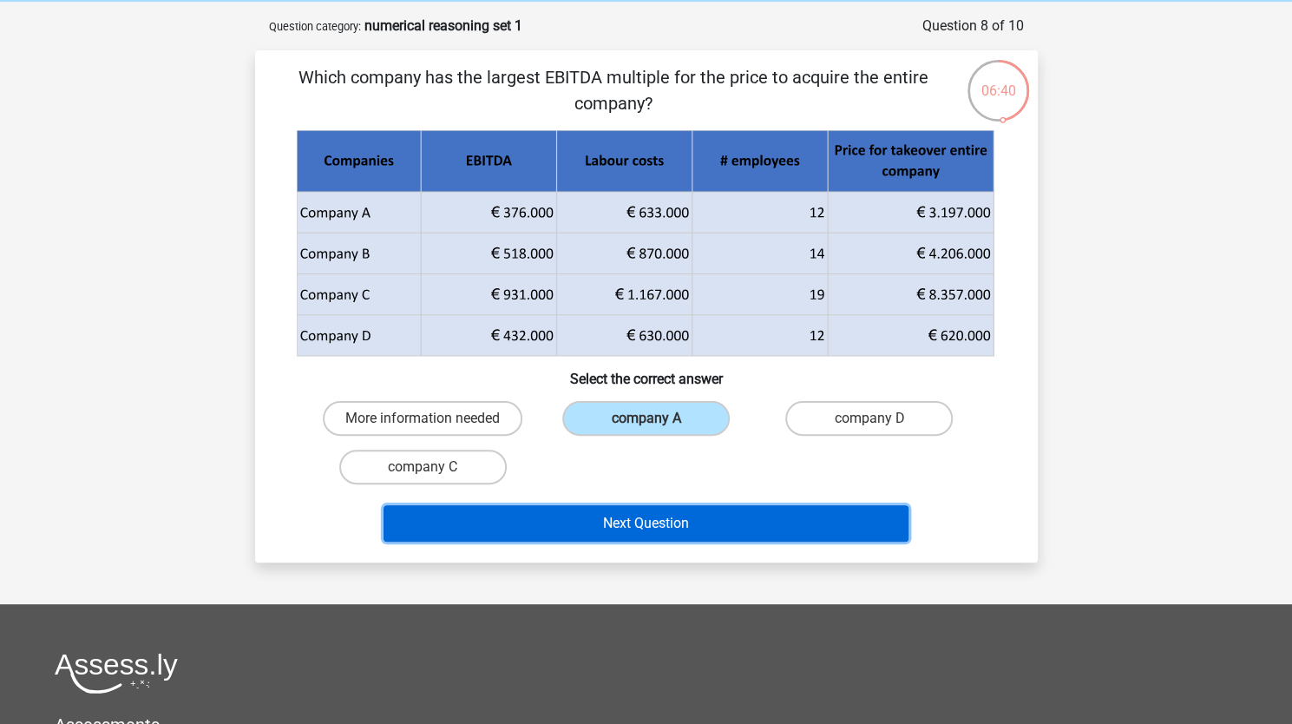
click at [637, 516] on button "Next Question" at bounding box center [646, 523] width 525 height 36
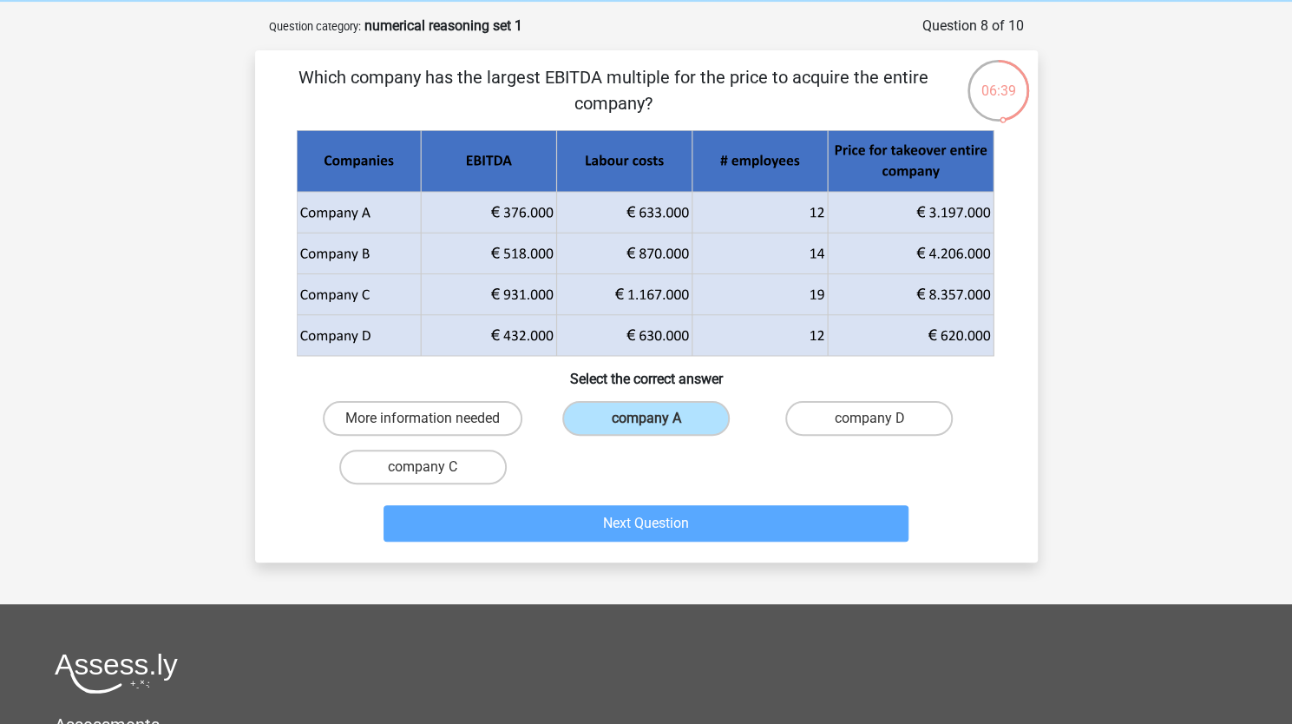
scroll to position [87, 0]
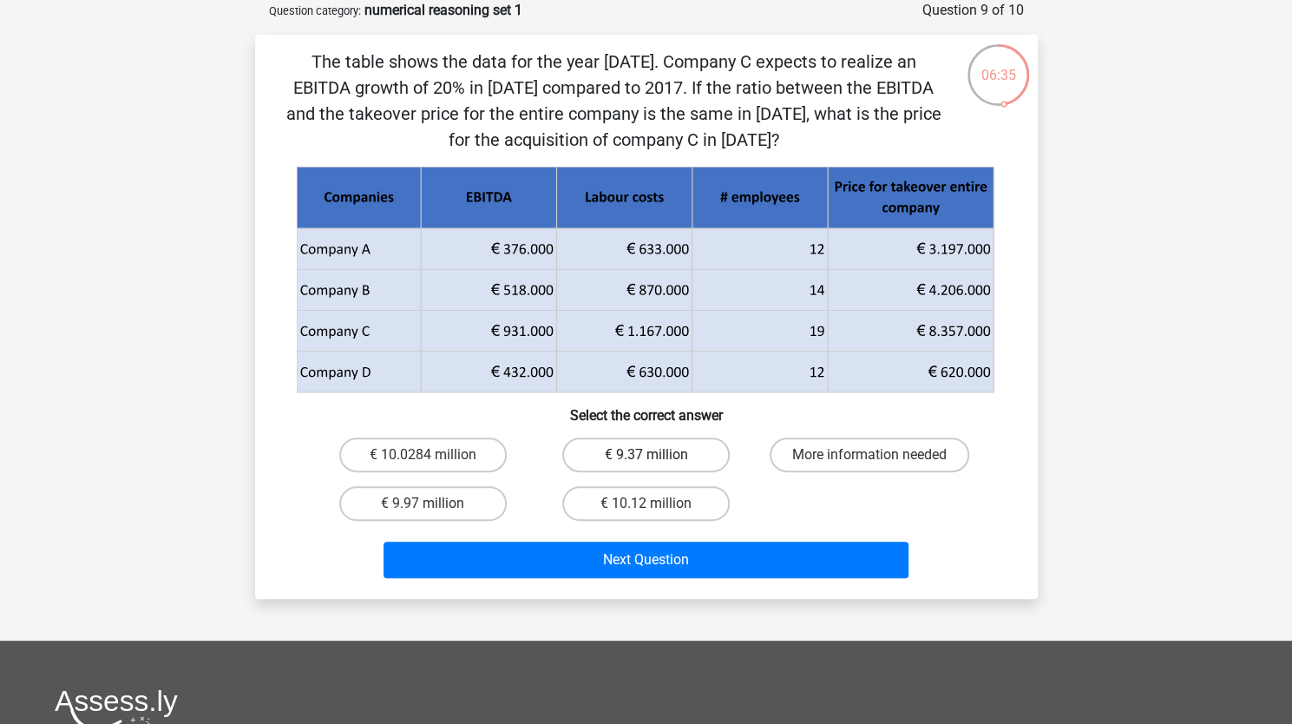
click at [634, 448] on label "€ 9.37 million" at bounding box center [646, 454] width 168 height 35
click at [646, 455] on input "€ 9.37 million" at bounding box center [651, 460] width 11 height 11
radio input "true"
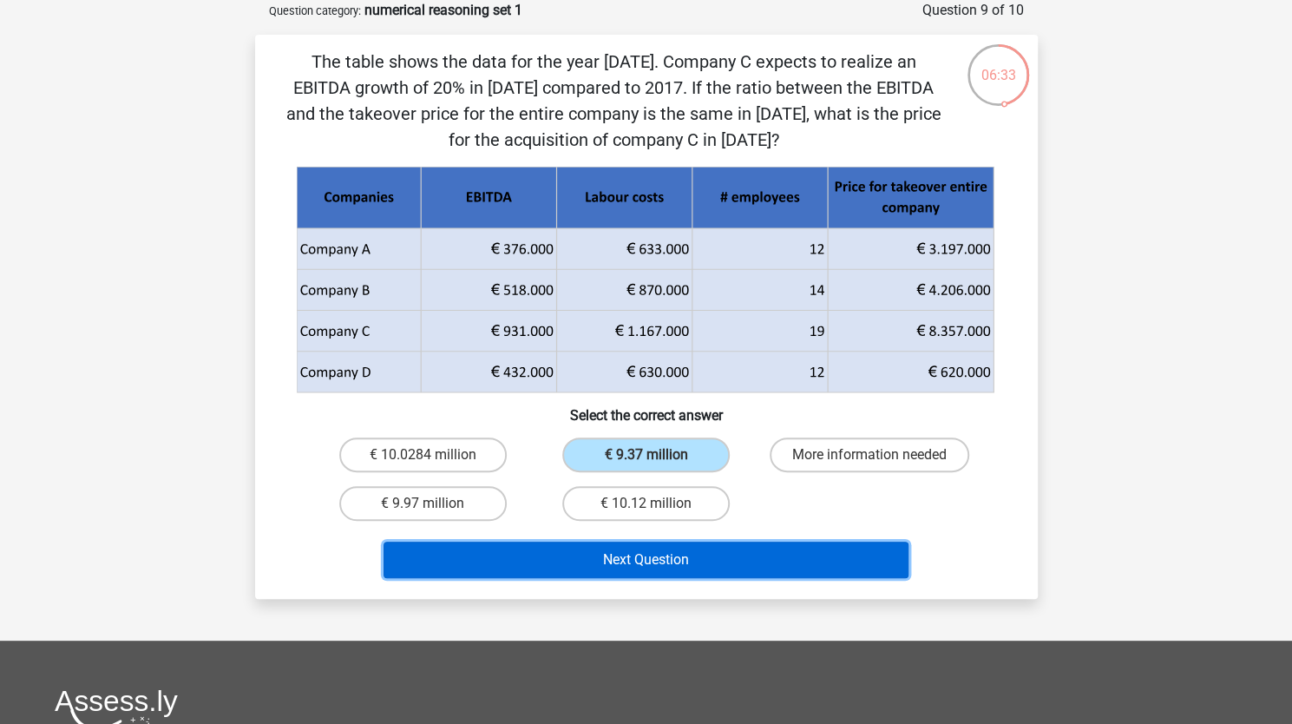
click at [628, 559] on button "Next Question" at bounding box center [646, 560] width 525 height 36
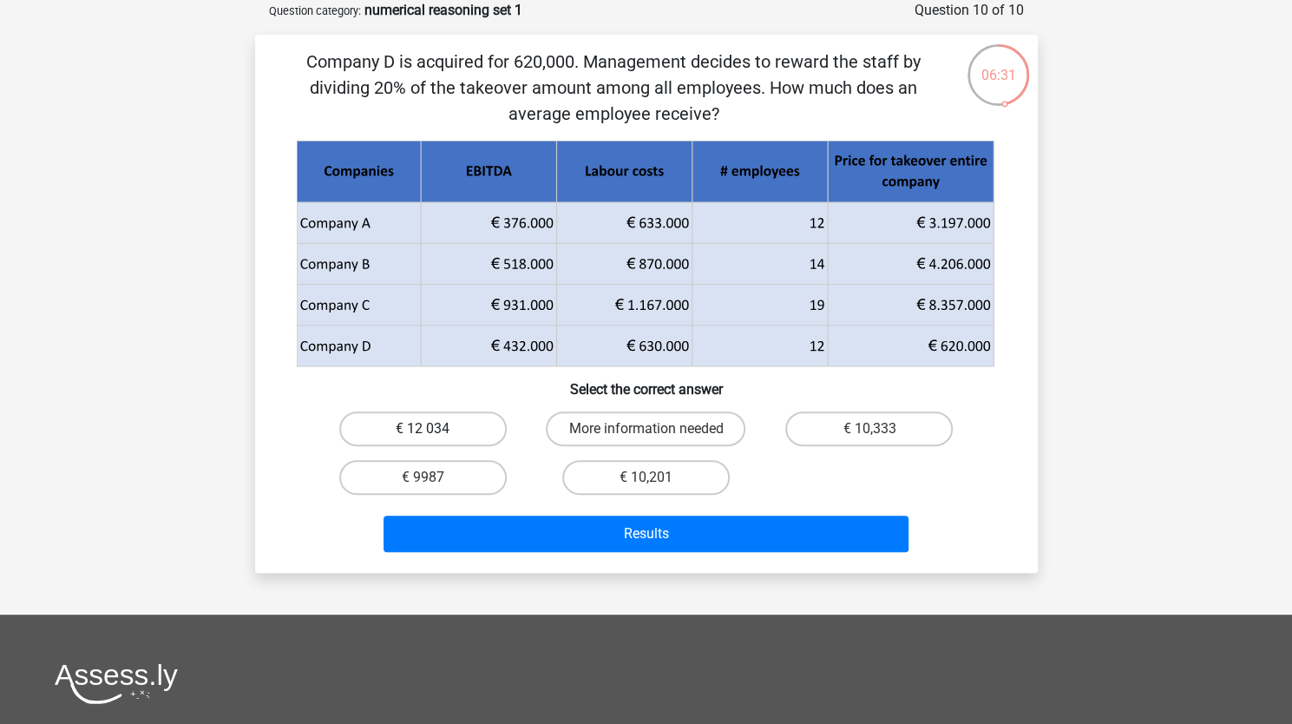
click at [420, 426] on label "€ 12 034" at bounding box center [423, 428] width 168 height 35
click at [423, 429] on input "€ 12 034" at bounding box center [428, 434] width 11 height 11
radio input "true"
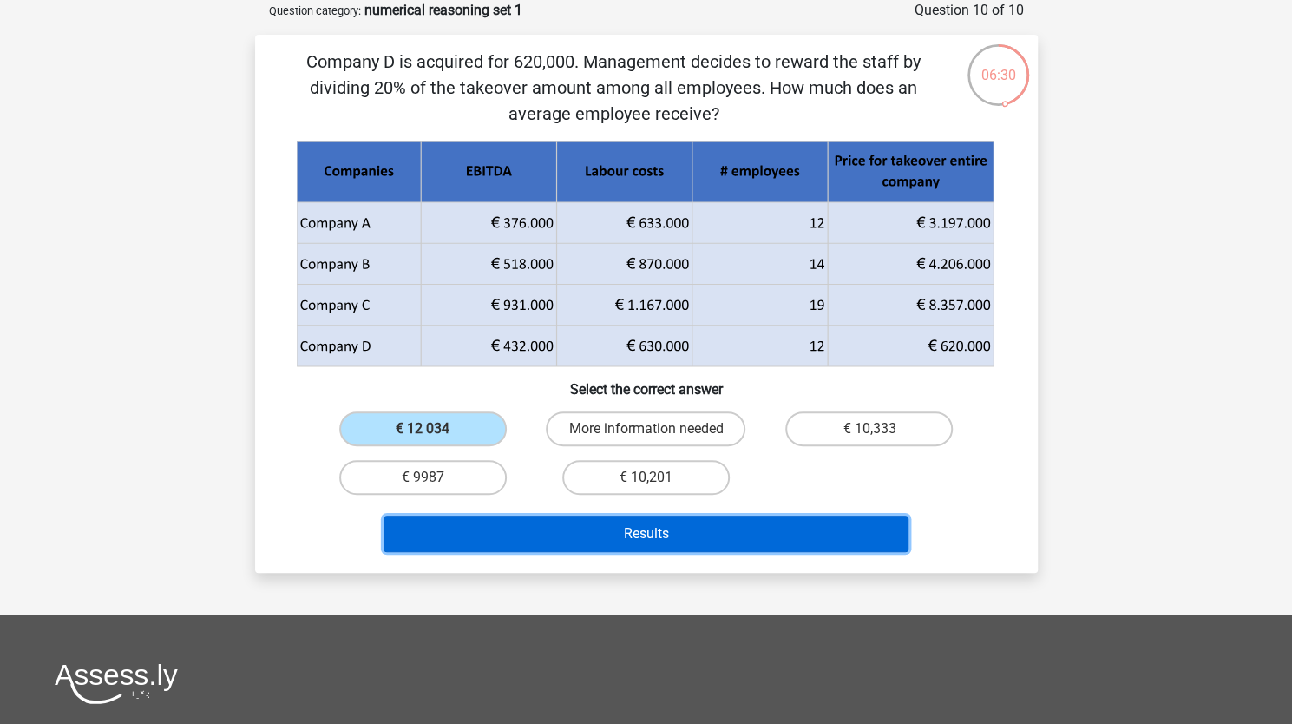
click at [653, 536] on button "Results" at bounding box center [646, 534] width 525 height 36
